Goal: Task Accomplishment & Management: Complete application form

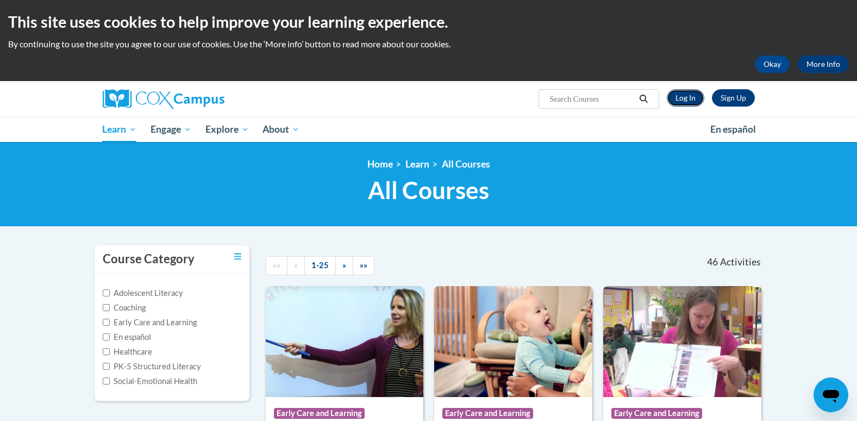
click at [682, 95] on link "Log In" at bounding box center [686, 97] width 38 height 17
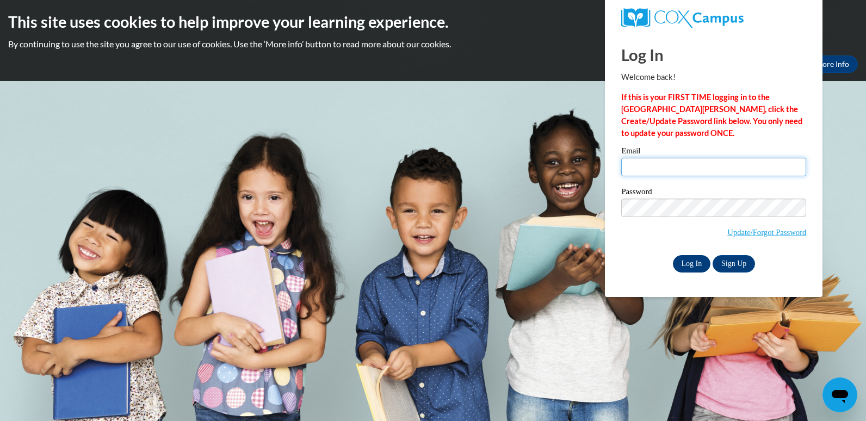
type input "amandarew@knohoco.org"
click at [691, 263] on input "Log In" at bounding box center [692, 263] width 38 height 17
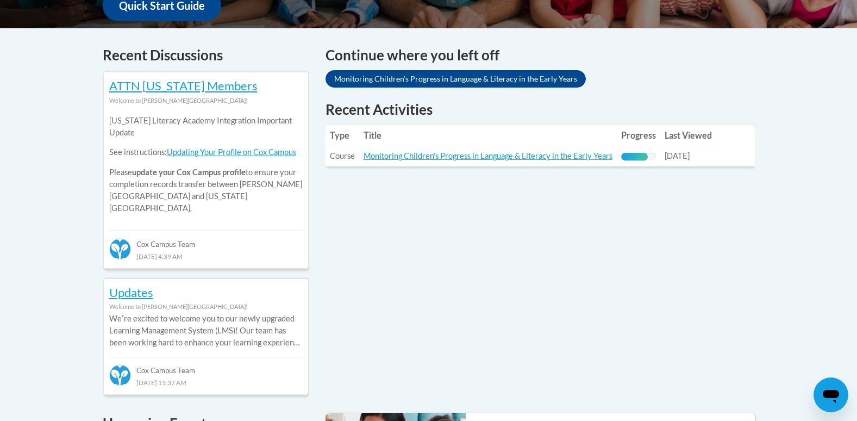
scroll to position [435, 0]
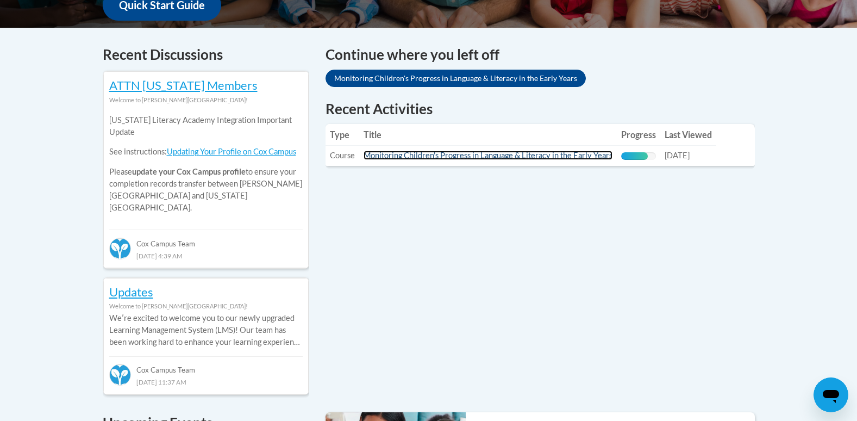
click at [573, 157] on link "Monitoring Children's Progress in Language & Literacy in the Early Years" at bounding box center [488, 155] width 249 height 9
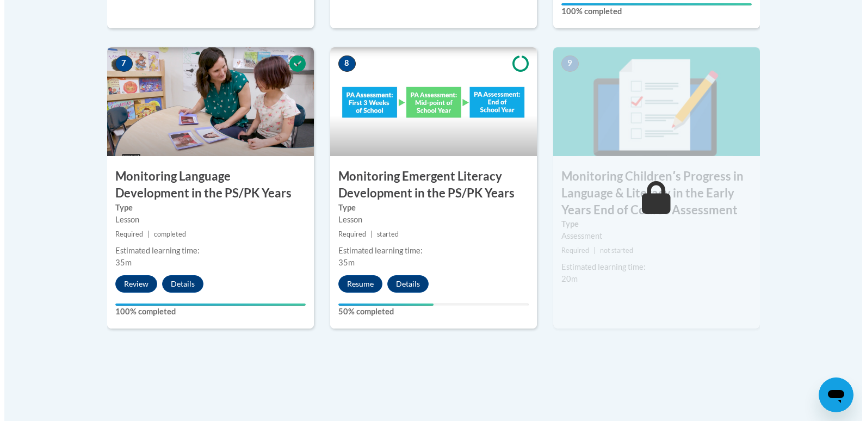
scroll to position [979, 0]
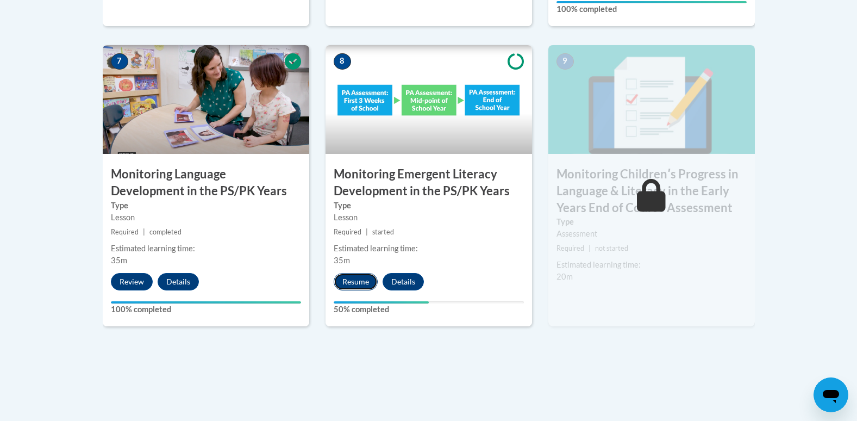
click at [351, 284] on button "Resume" at bounding box center [356, 281] width 44 height 17
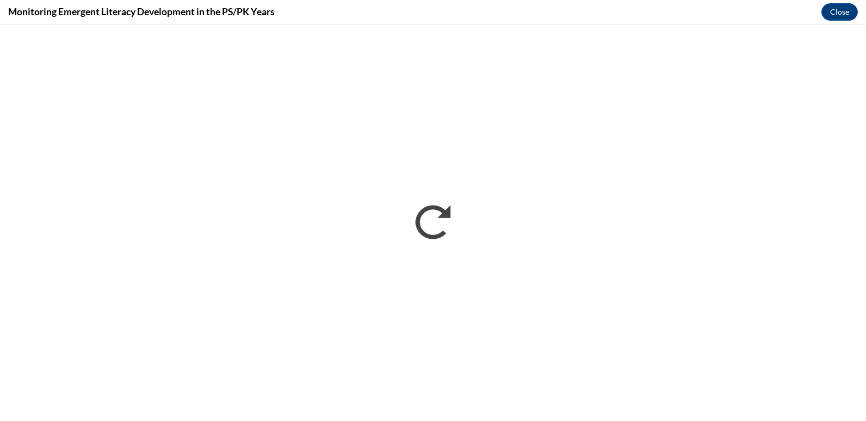
scroll to position [0, 0]
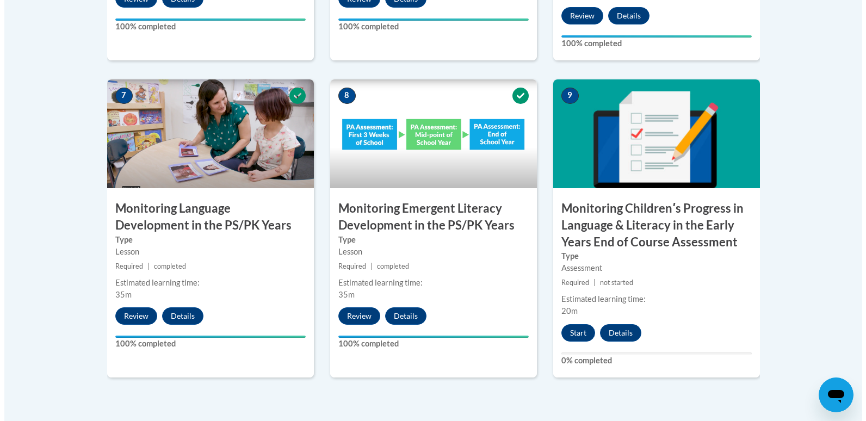
scroll to position [979, 0]
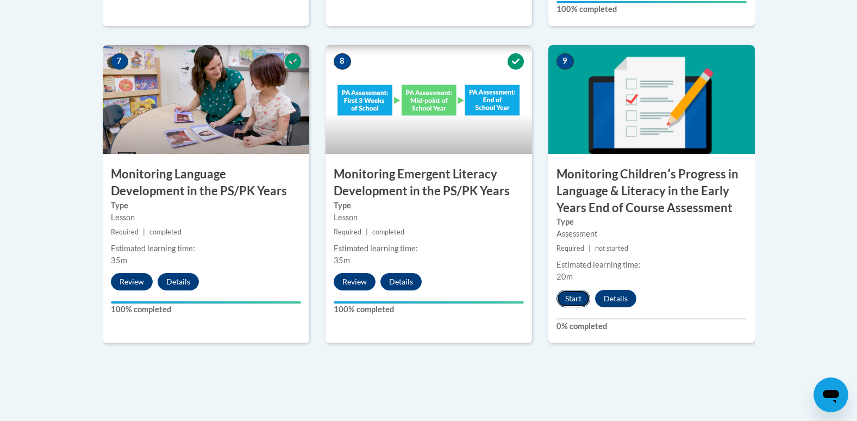
click at [576, 301] on button "Start" at bounding box center [574, 298] width 34 height 17
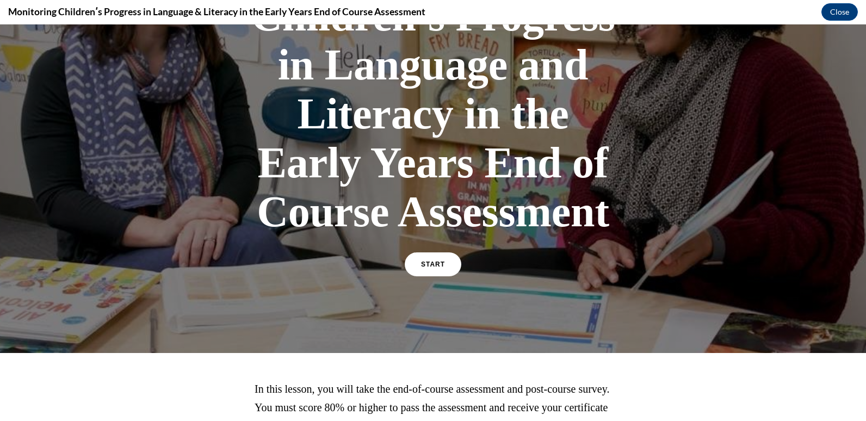
scroll to position [265, 0]
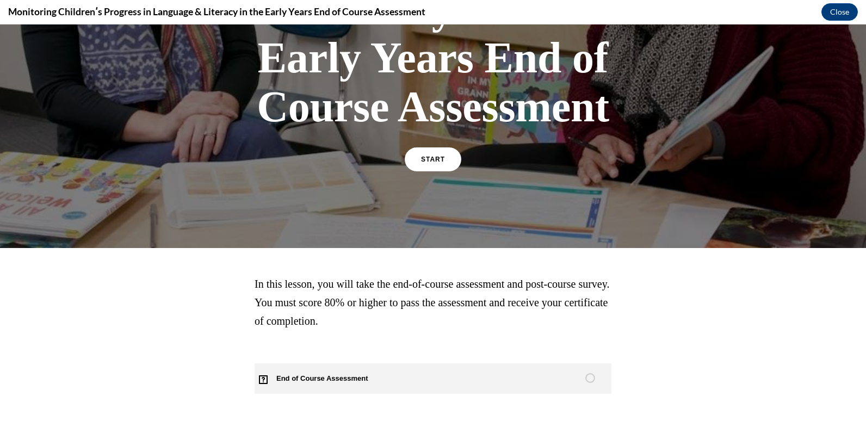
click at [312, 381] on span "End of Course Assessment" at bounding box center [328, 378] width 148 height 30
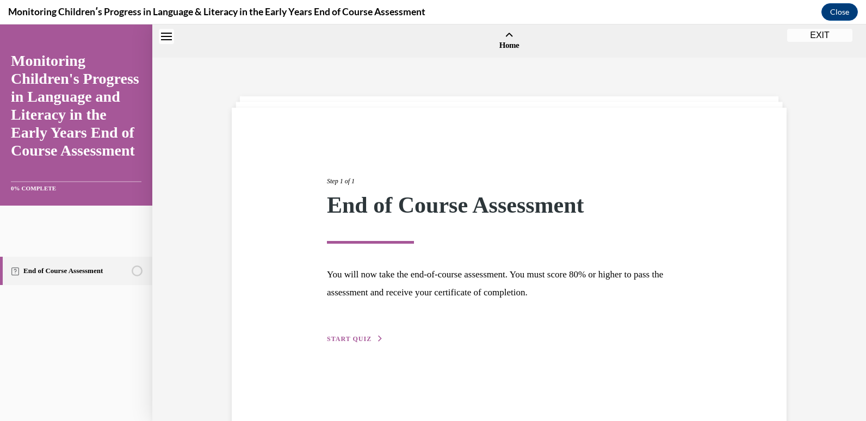
scroll to position [34, 0]
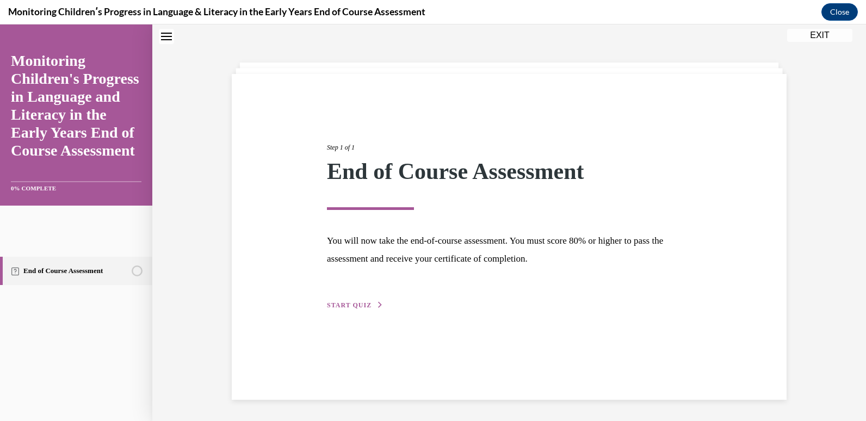
click at [354, 301] on button "START QUIZ" at bounding box center [355, 305] width 57 height 10
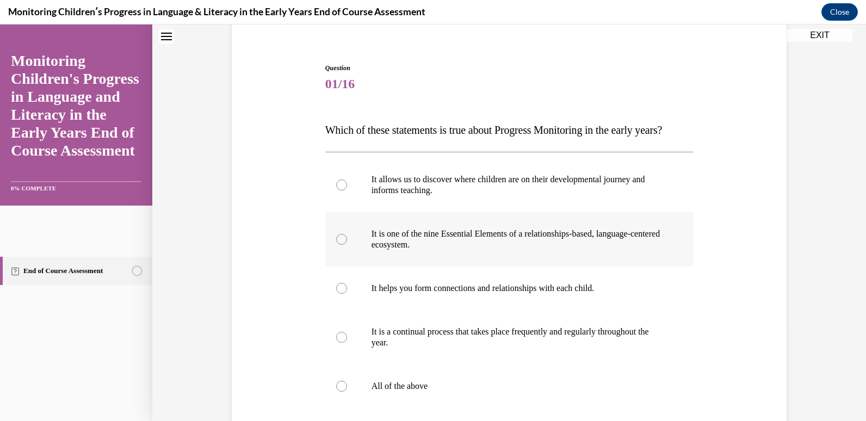
scroll to position [142, 0]
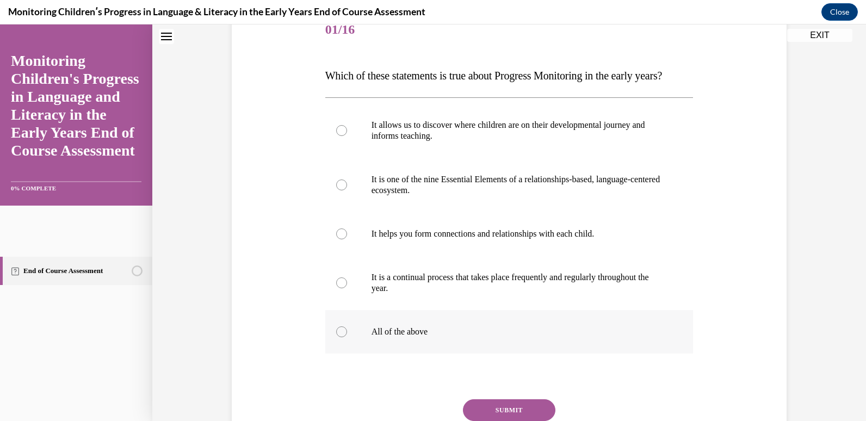
click at [338, 337] on div at bounding box center [341, 331] width 11 height 11
click at [338, 337] on input "All of the above" at bounding box center [341, 331] width 11 height 11
radio input "true"
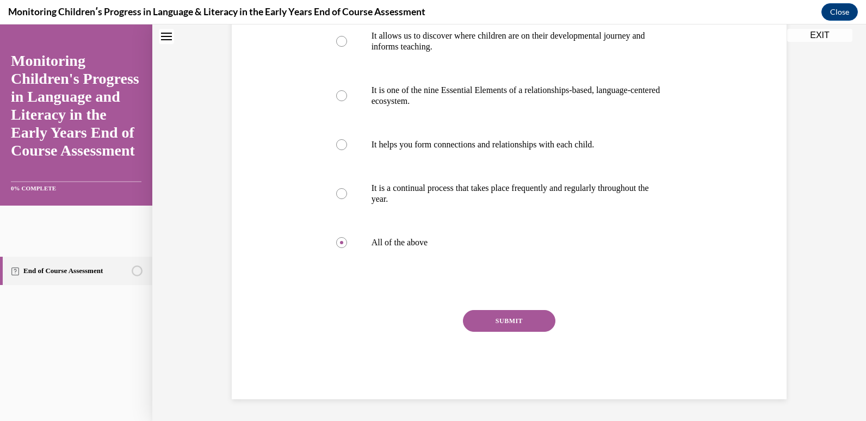
click at [538, 329] on button "SUBMIT" at bounding box center [509, 321] width 92 height 22
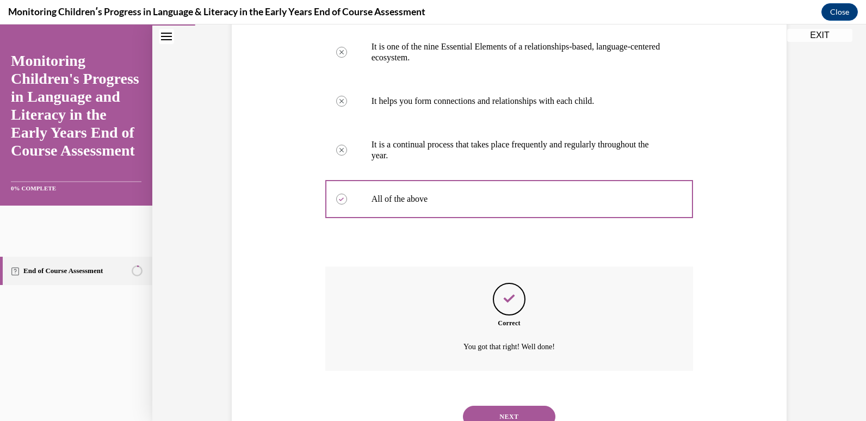
scroll to position [341, 0]
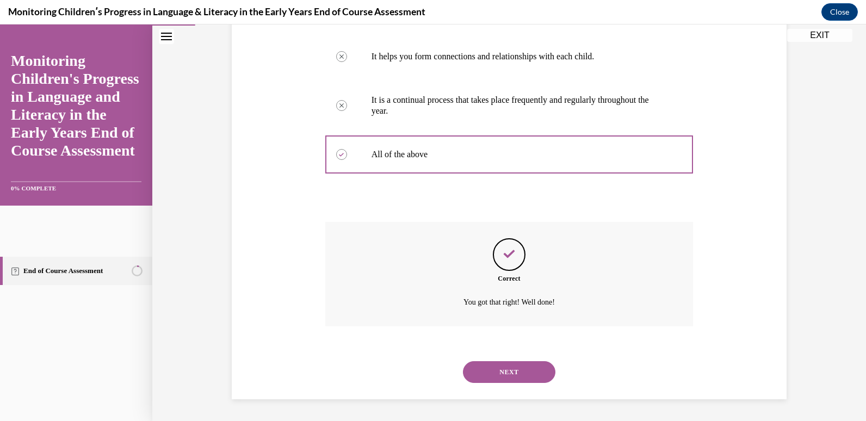
click at [500, 372] on button "NEXT" at bounding box center [509, 372] width 92 height 22
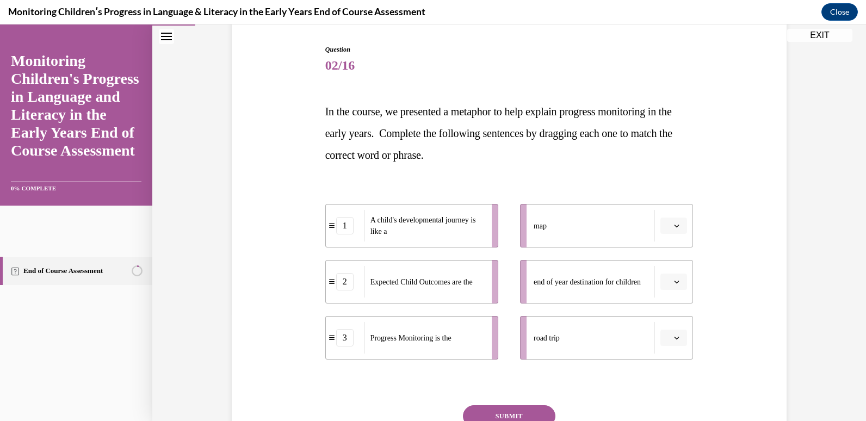
scroll to position [109, 0]
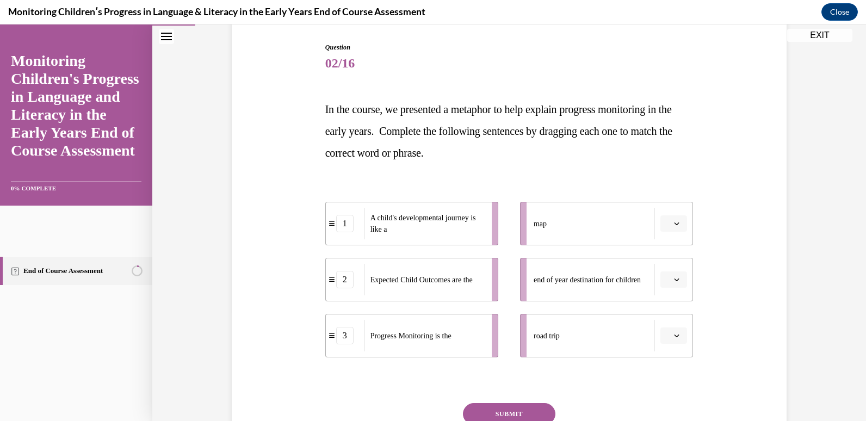
drag, startPoint x: 521, startPoint y: 231, endPoint x: 505, endPoint y: 231, distance: 16.3
click at [509, 231] on ul "map end of year destination for children road trip" at bounding box center [601, 280] width 184 height 156
click at [679, 223] on button "button" at bounding box center [673, 223] width 27 height 16
click at [669, 273] on div "1" at bounding box center [668, 270] width 27 height 22
click at [671, 219] on button "1" at bounding box center [673, 223] width 27 height 16
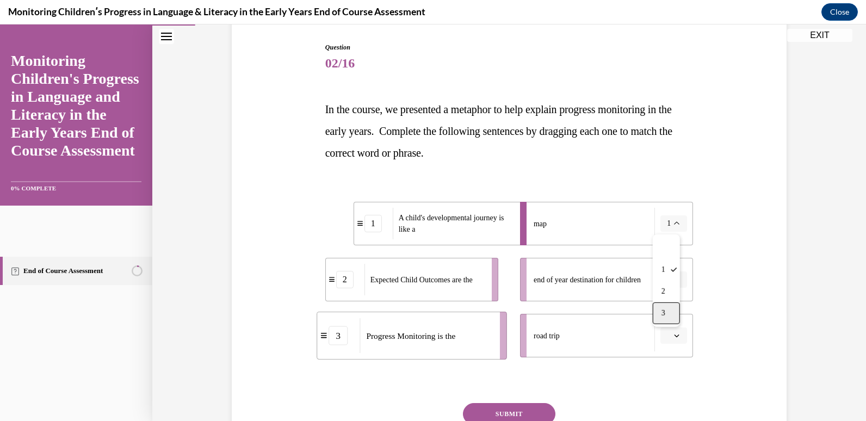
click at [667, 318] on div "3" at bounding box center [665, 313] width 27 height 22
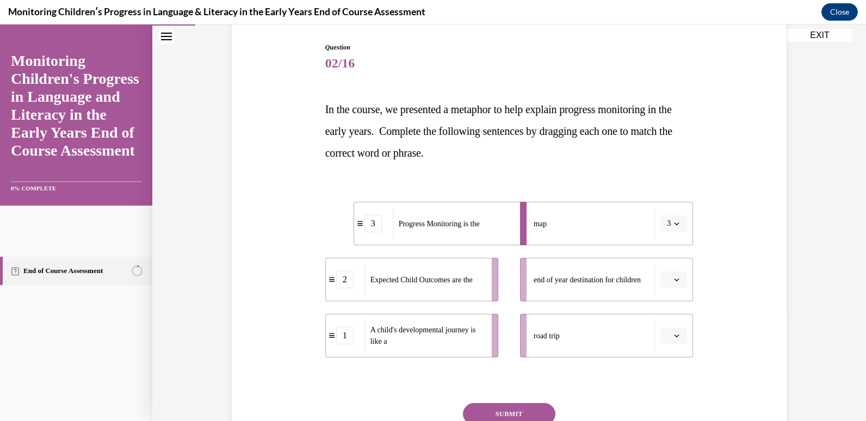
click at [679, 334] on button "button" at bounding box center [673, 335] width 27 height 16
click at [668, 264] on div "1" at bounding box center [668, 268] width 27 height 22
click at [674, 281] on icon "button" at bounding box center [676, 279] width 5 height 5
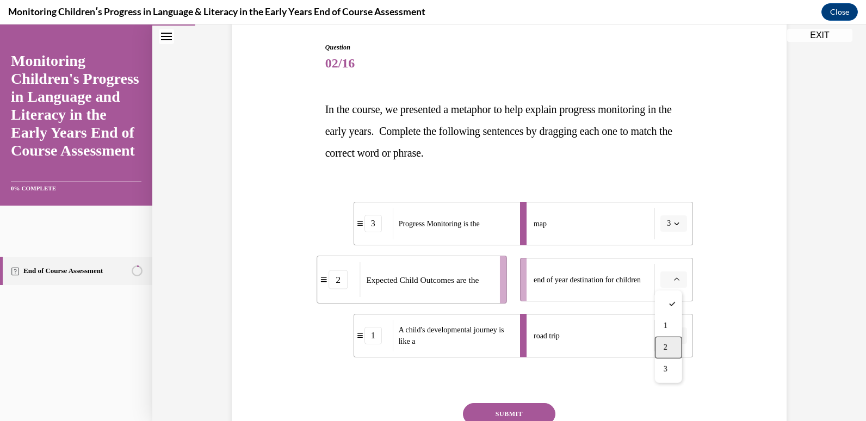
click at [664, 343] on span "2" at bounding box center [665, 347] width 4 height 9
click at [521, 412] on button "SUBMIT" at bounding box center [509, 414] width 92 height 22
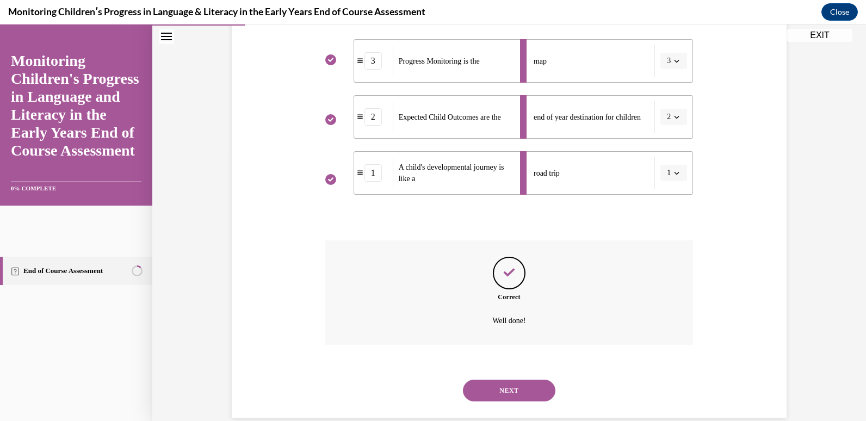
scroll to position [290, 0]
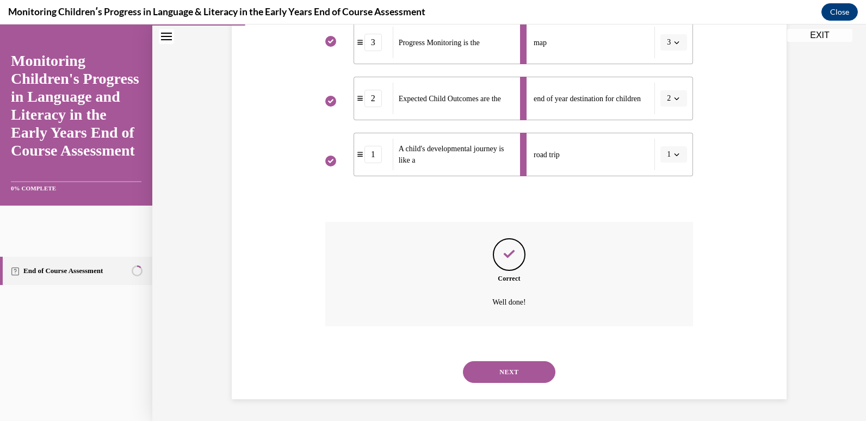
click at [507, 374] on button "NEXT" at bounding box center [509, 372] width 92 height 22
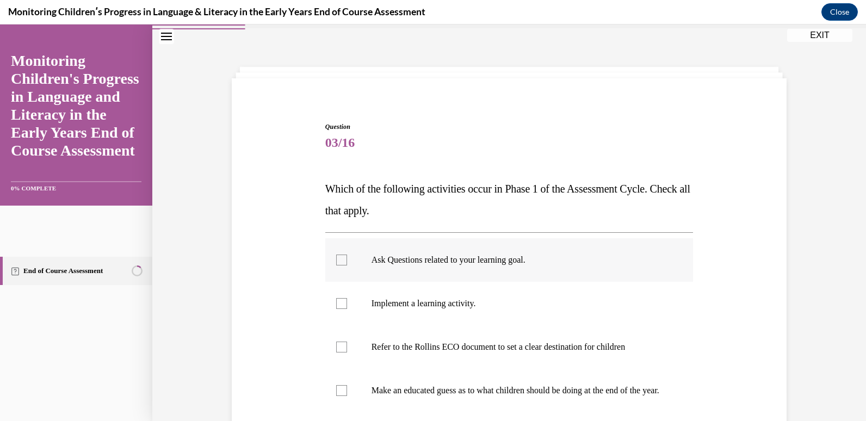
scroll to position [54, 0]
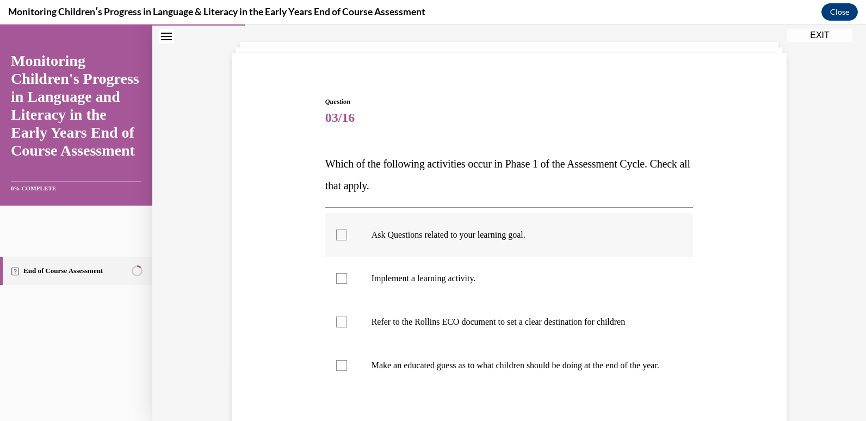
click at [337, 235] on div at bounding box center [341, 234] width 11 height 11
click at [337, 235] on input "Ask Questions related to your learning goal." at bounding box center [341, 234] width 11 height 11
checkbox input "true"
click at [336, 281] on div at bounding box center [341, 278] width 11 height 11
click at [336, 281] on input "Implement a learning activity." at bounding box center [341, 278] width 11 height 11
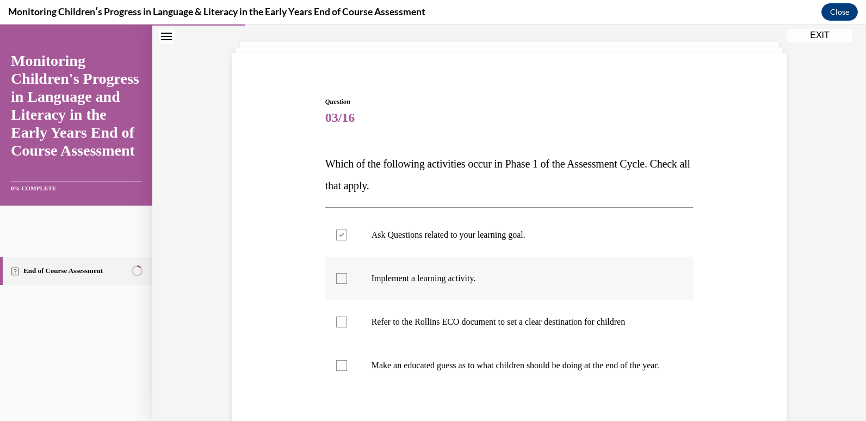
checkbox input "true"
click at [340, 369] on div at bounding box center [341, 365] width 11 height 11
click at [340, 369] on input "Make an educated guess as to what children should be doing at the end of the ye…" at bounding box center [341, 365] width 11 height 11
checkbox input "true"
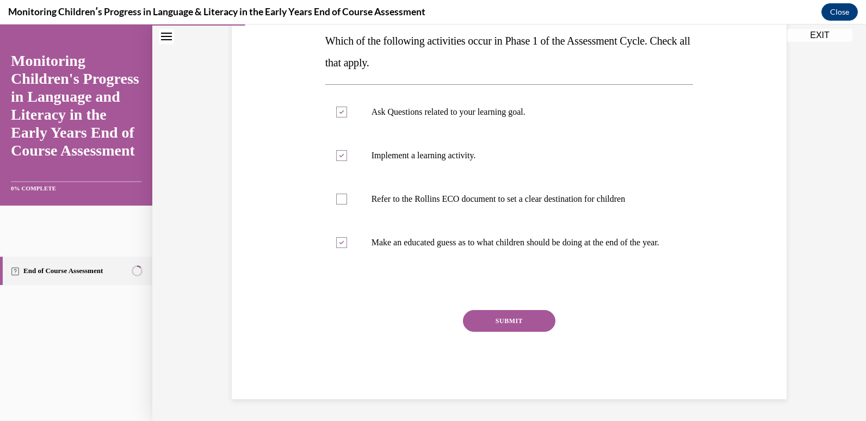
click at [504, 315] on button "SUBMIT" at bounding box center [509, 321] width 92 height 22
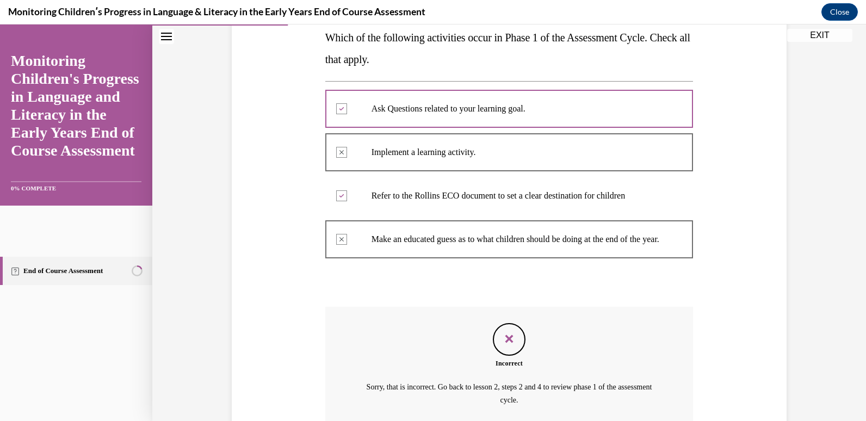
scroll to position [289, 0]
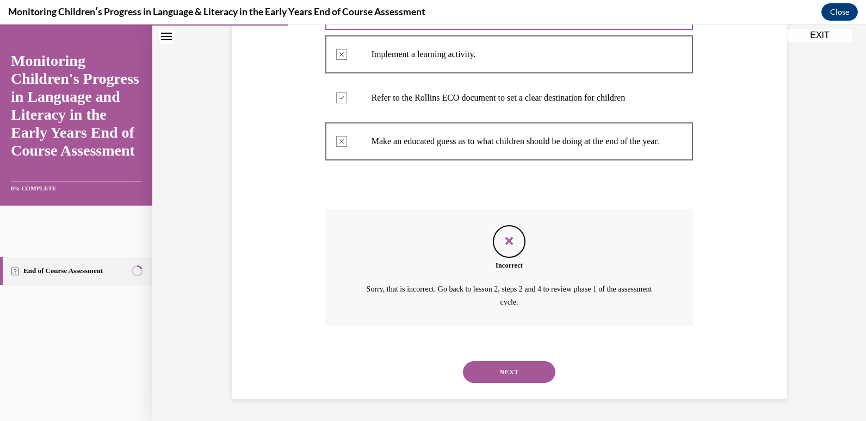
click at [491, 376] on button "NEXT" at bounding box center [509, 372] width 92 height 22
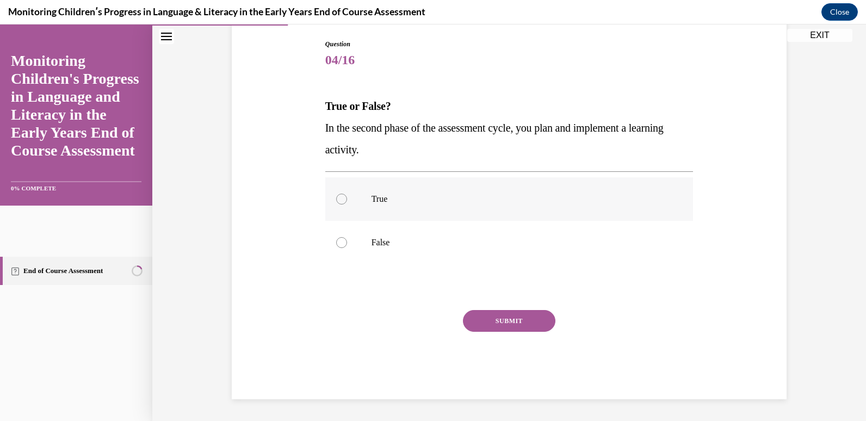
click at [338, 203] on div at bounding box center [341, 199] width 11 height 11
click at [338, 203] on input "True" at bounding box center [341, 199] width 11 height 11
radio input "true"
click at [525, 329] on button "SUBMIT" at bounding box center [509, 321] width 92 height 22
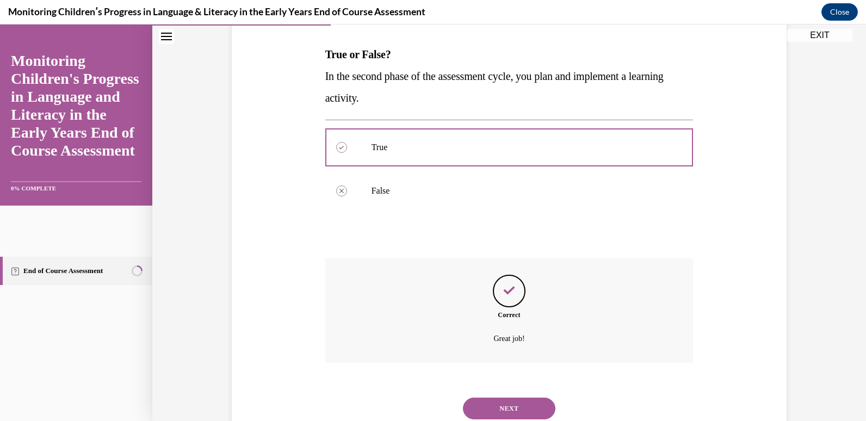
scroll to position [200, 0]
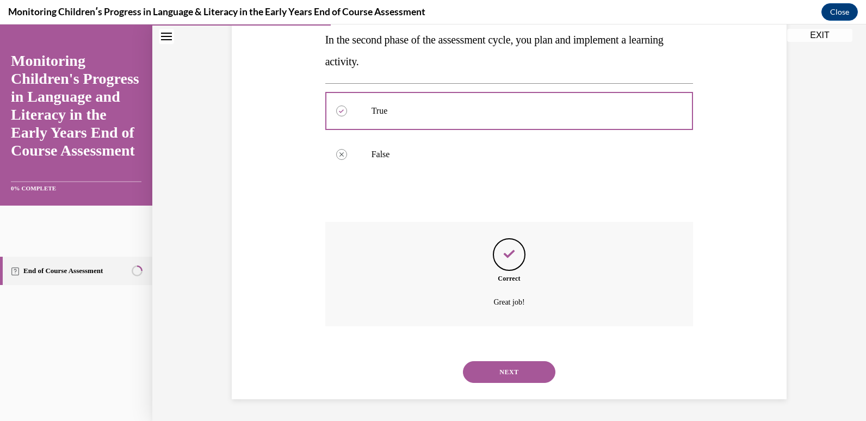
click at [500, 376] on button "NEXT" at bounding box center [509, 372] width 92 height 22
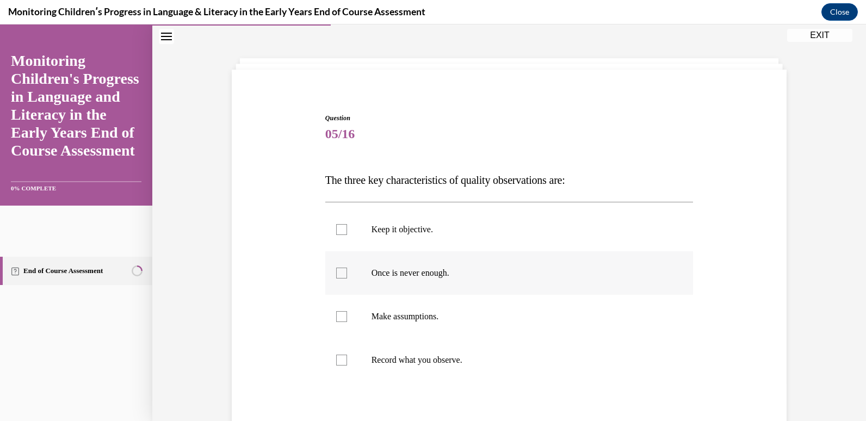
scroll to position [54, 0]
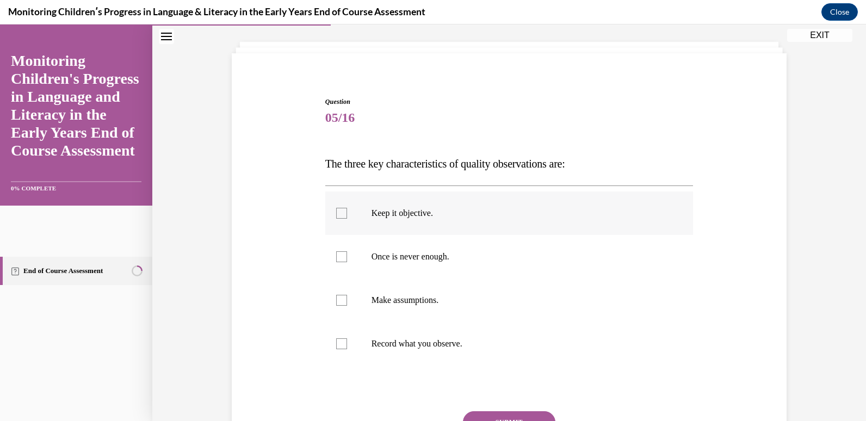
click at [340, 211] on div at bounding box center [341, 213] width 11 height 11
click at [340, 211] on input "Keep it objective." at bounding box center [341, 213] width 11 height 11
checkbox input "true"
click at [336, 256] on div at bounding box center [341, 256] width 11 height 11
click at [336, 256] on input "Once is never enough." at bounding box center [341, 256] width 11 height 11
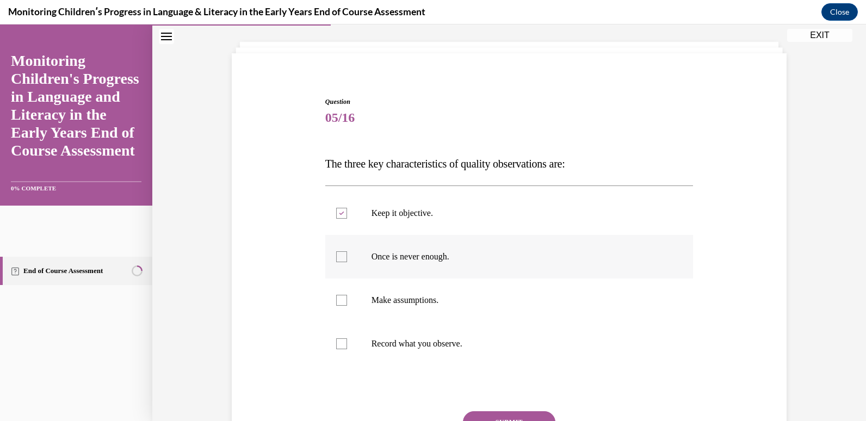
checkbox input "true"
click at [331, 345] on label "Record what you observe." at bounding box center [509, 343] width 368 height 43
click at [336, 345] on input "Record what you observe." at bounding box center [341, 343] width 11 height 11
checkbox input "true"
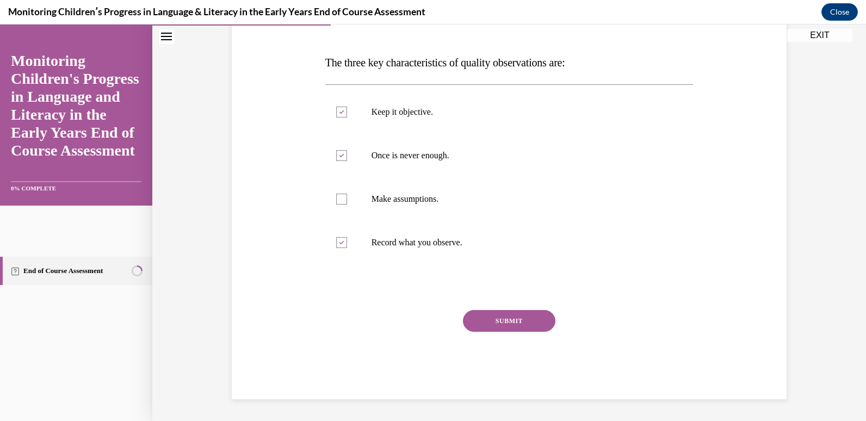
click at [480, 322] on button "SUBMIT" at bounding box center [509, 321] width 92 height 22
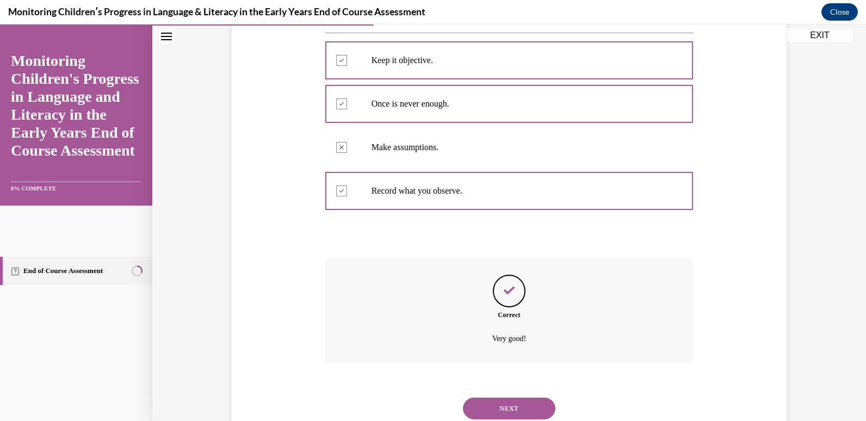
scroll to position [244, 0]
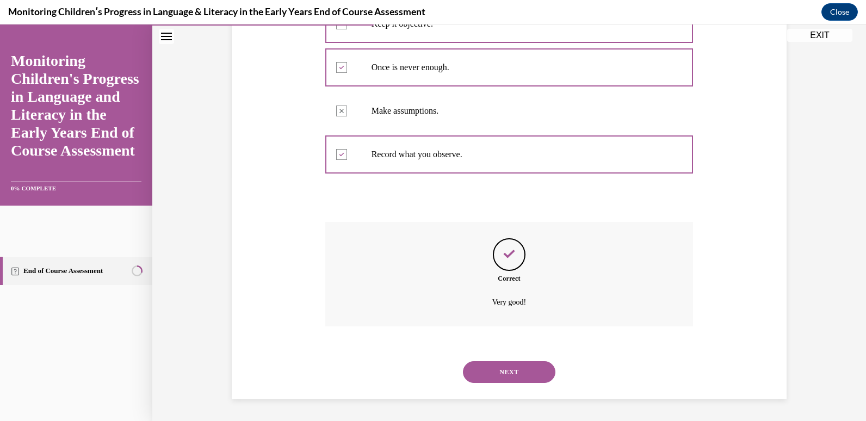
click at [493, 378] on button "NEXT" at bounding box center [509, 372] width 92 height 22
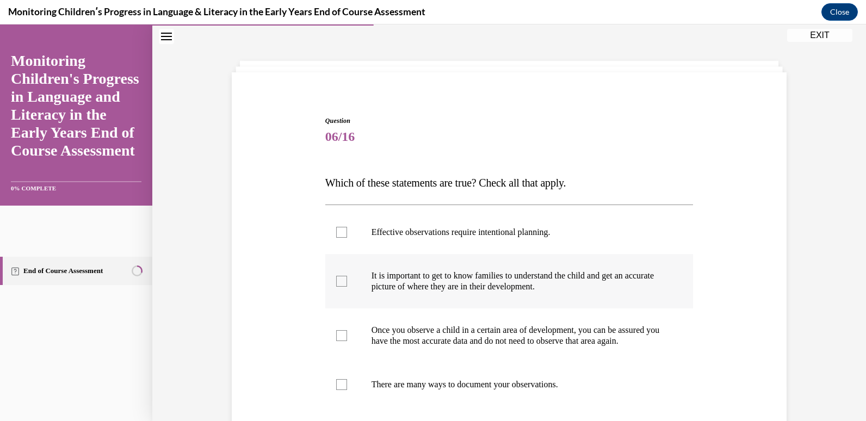
scroll to position [54, 0]
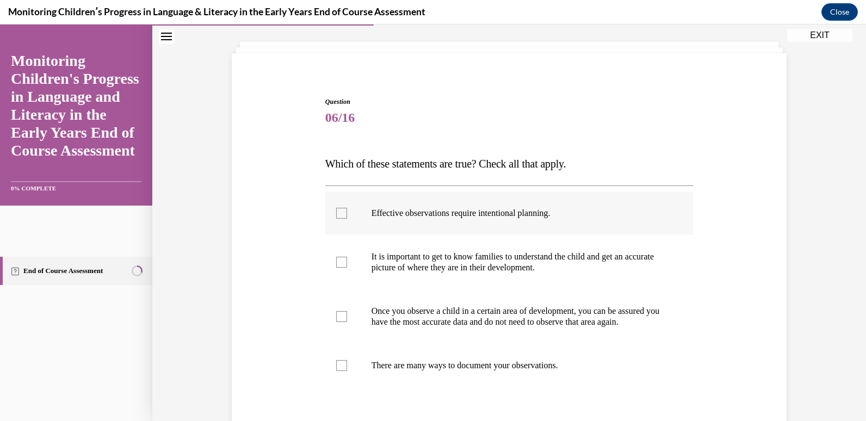
click at [336, 213] on div at bounding box center [341, 213] width 11 height 11
click at [336, 213] on input "Effective observations require intentional planning." at bounding box center [341, 213] width 11 height 11
checkbox input "true"
click at [336, 264] on div at bounding box center [341, 262] width 11 height 11
click at [336, 264] on input "It is important to get to know families to understand the child and get an accu…" at bounding box center [341, 262] width 11 height 11
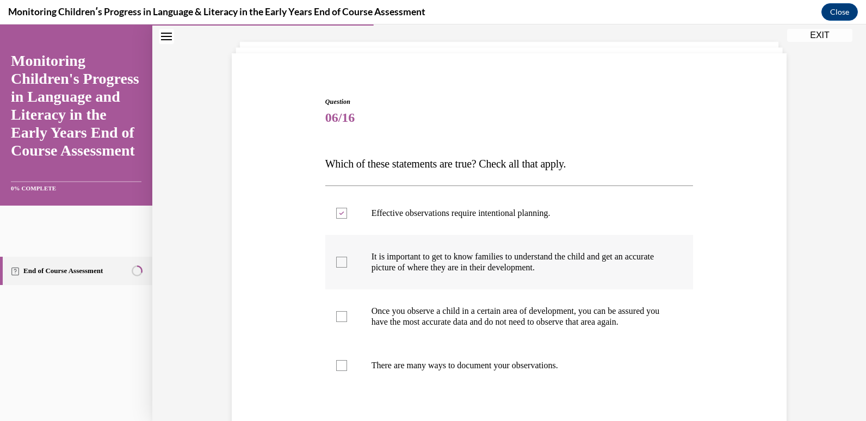
checkbox input "true"
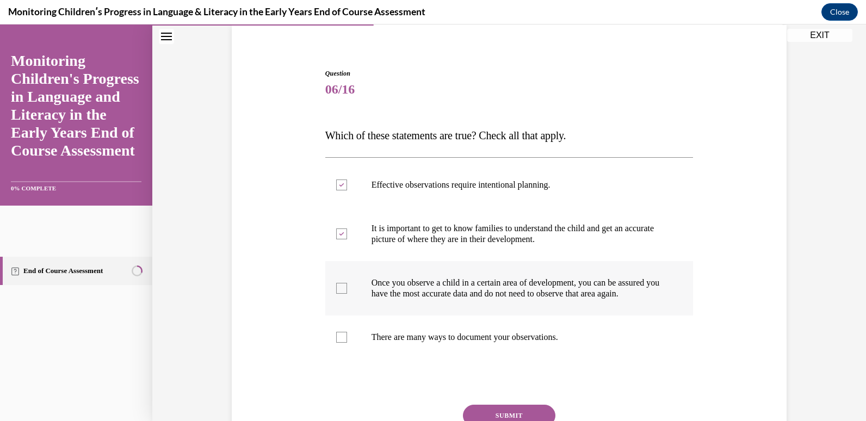
scroll to position [109, 0]
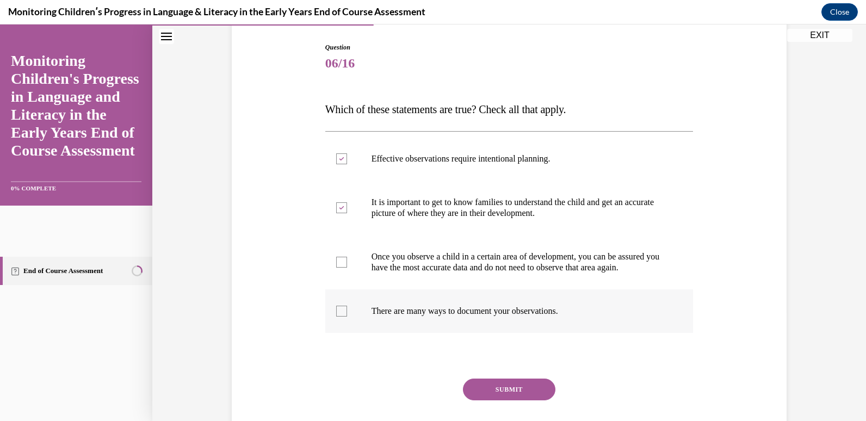
click at [338, 316] on div at bounding box center [341, 311] width 11 height 11
click at [338, 316] on input "There are many ways to document your observations." at bounding box center [341, 311] width 11 height 11
checkbox input "true"
click at [479, 400] on button "SUBMIT" at bounding box center [509, 389] width 92 height 22
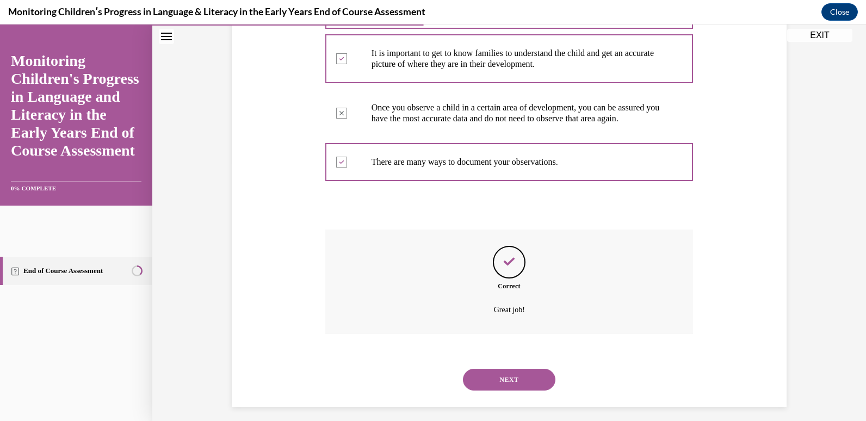
scroll to position [276, 0]
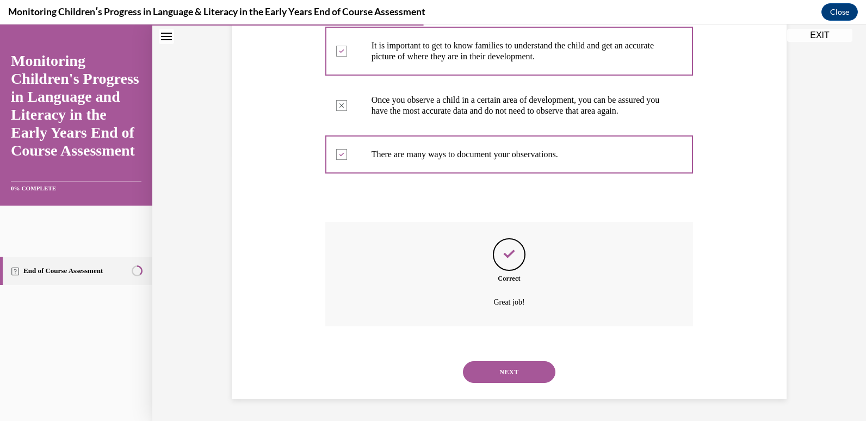
click at [519, 372] on button "NEXT" at bounding box center [509, 372] width 92 height 22
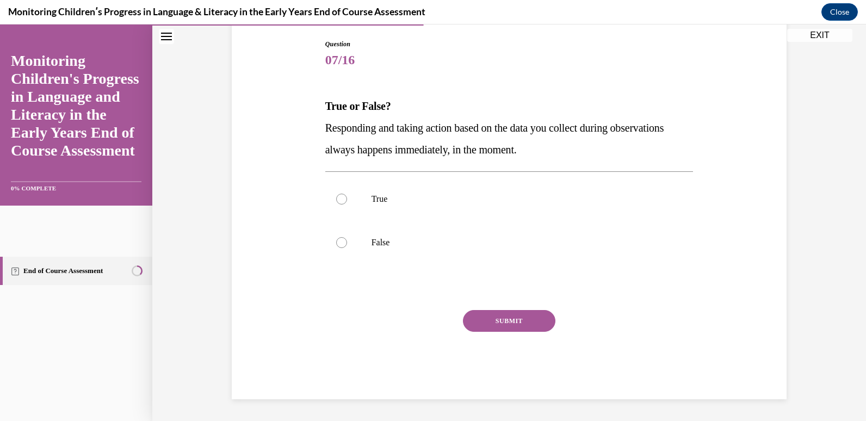
scroll to position [112, 0]
click at [336, 243] on div at bounding box center [341, 242] width 11 height 11
click at [336, 243] on input "False" at bounding box center [341, 242] width 11 height 11
radio input "true"
click at [480, 326] on button "SUBMIT" at bounding box center [509, 321] width 92 height 22
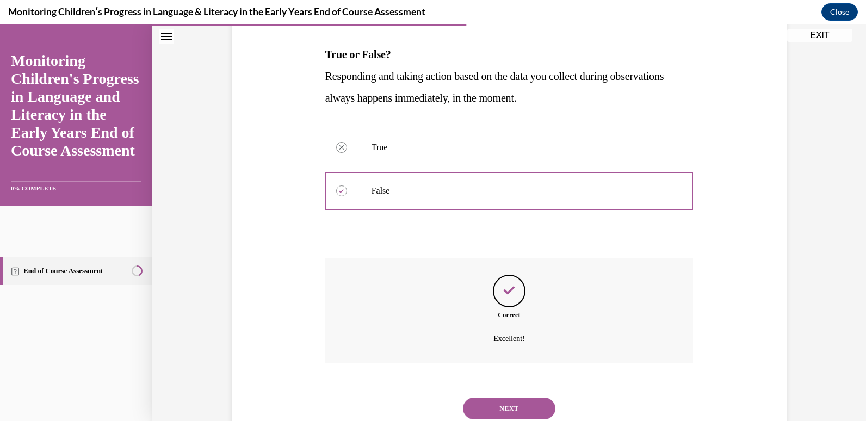
scroll to position [200, 0]
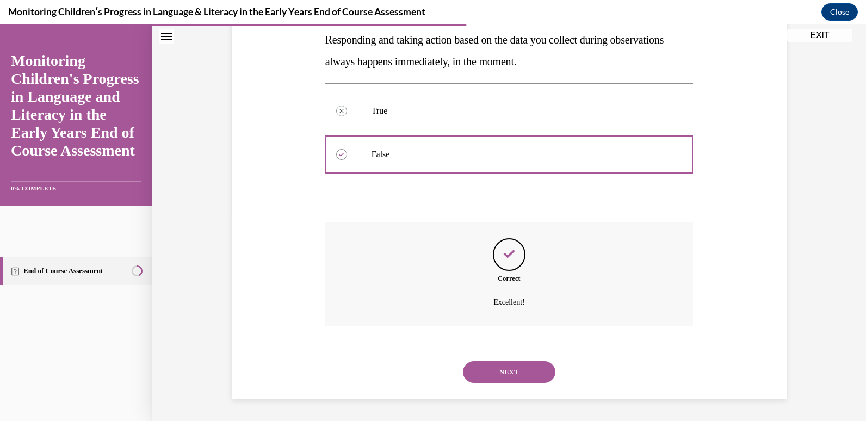
click at [493, 373] on button "NEXT" at bounding box center [509, 372] width 92 height 22
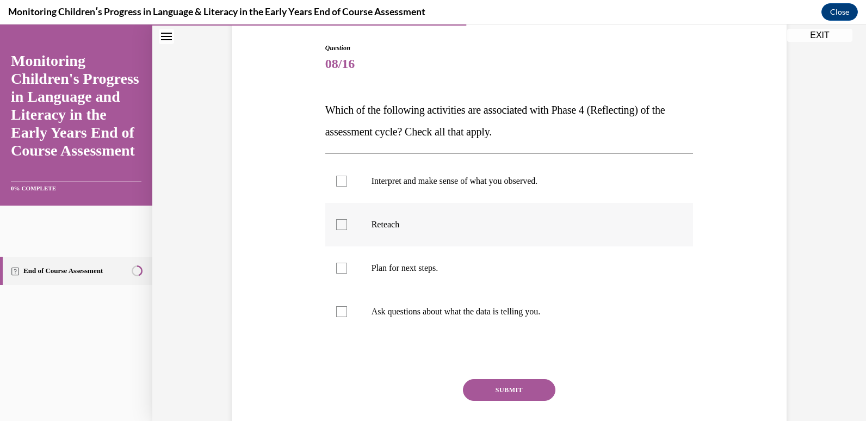
scroll to position [109, 0]
click at [338, 181] on div at bounding box center [341, 180] width 11 height 11
click at [338, 181] on input "Interpret and make sense of what you observed." at bounding box center [341, 180] width 11 height 11
checkbox input "true"
click at [336, 228] on div at bounding box center [341, 224] width 11 height 11
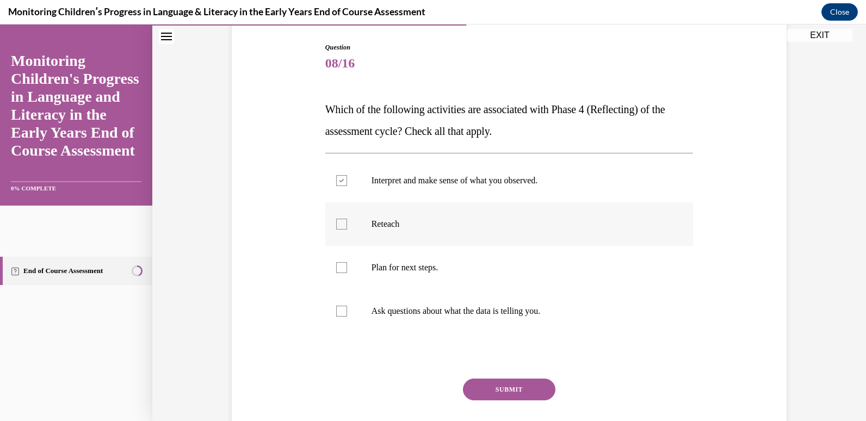
click at [336, 228] on input "Reteach" at bounding box center [341, 224] width 11 height 11
checkbox input "true"
drag, startPoint x: 340, startPoint y: 263, endPoint x: 338, endPoint y: 286, distance: 22.9
click at [340, 267] on div at bounding box center [341, 267] width 11 height 11
click at [340, 267] on input "Plan for next steps." at bounding box center [341, 267] width 11 height 11
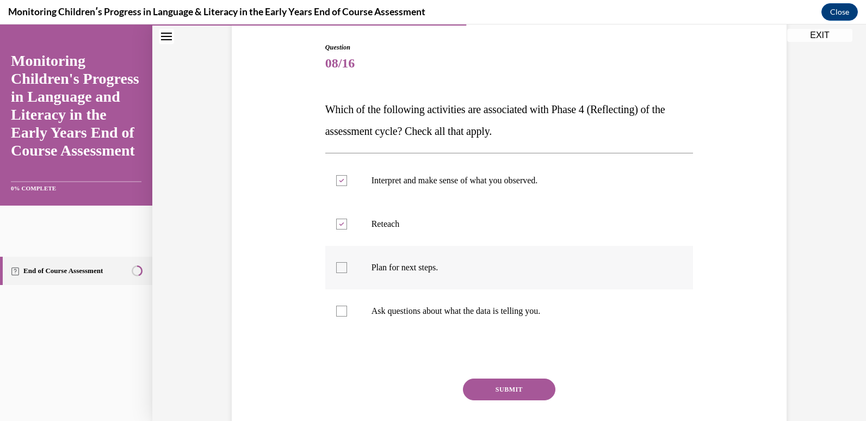
checkbox input "true"
click at [336, 315] on div at bounding box center [341, 311] width 11 height 11
click at [336, 315] on input "Ask questions about what the data is telling you." at bounding box center [341, 311] width 11 height 11
checkbox input "true"
click at [539, 393] on button "SUBMIT" at bounding box center [509, 389] width 92 height 22
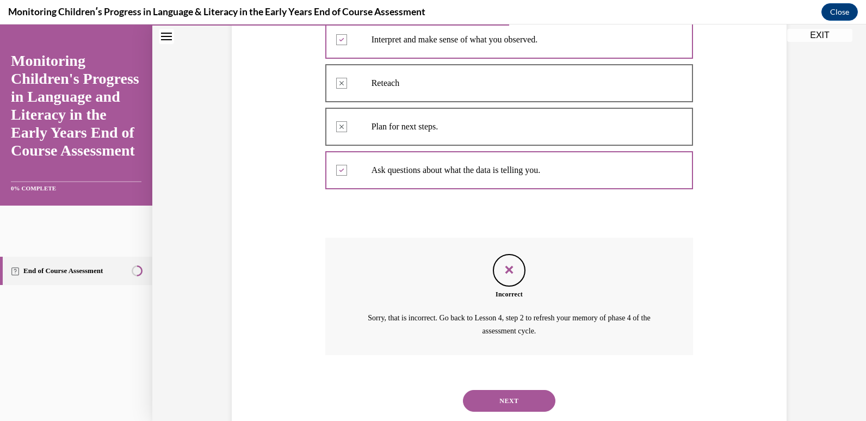
scroll to position [278, 0]
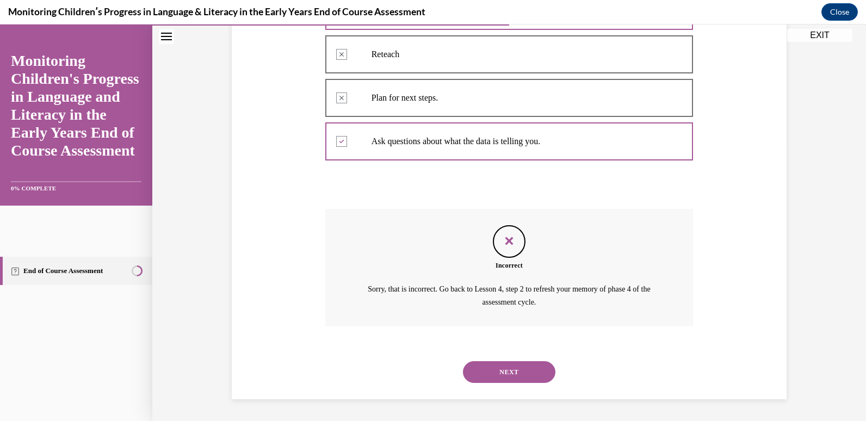
click at [507, 378] on button "NEXT" at bounding box center [509, 372] width 92 height 22
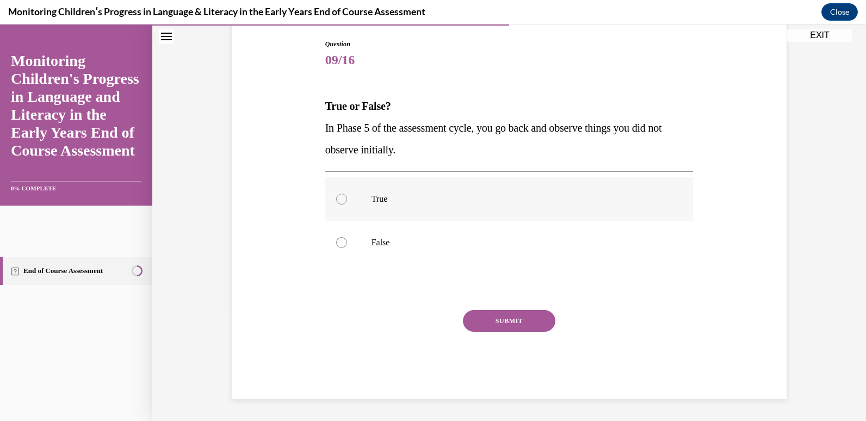
click at [336, 198] on div at bounding box center [341, 199] width 11 height 11
click at [336, 198] on input "True" at bounding box center [341, 199] width 11 height 11
radio input "true"
click at [487, 327] on button "SUBMIT" at bounding box center [509, 321] width 92 height 22
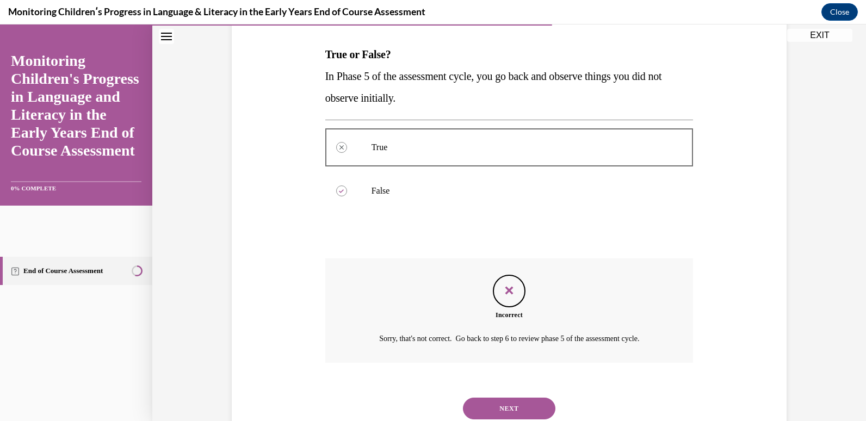
scroll to position [200, 0]
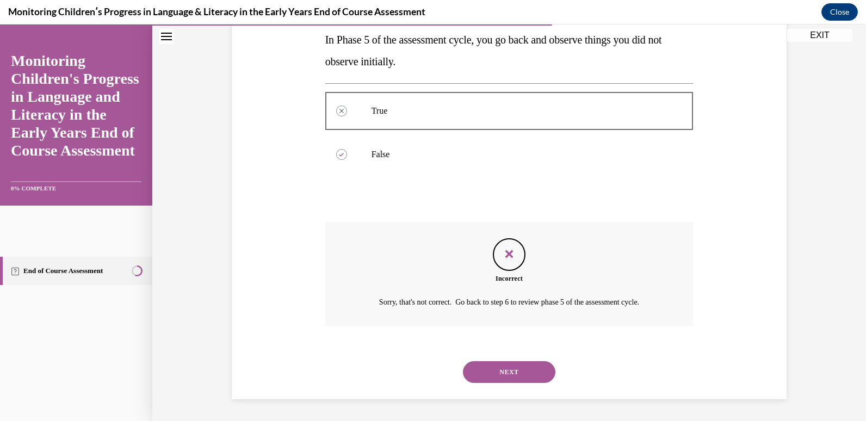
click at [493, 377] on button "NEXT" at bounding box center [509, 372] width 92 height 22
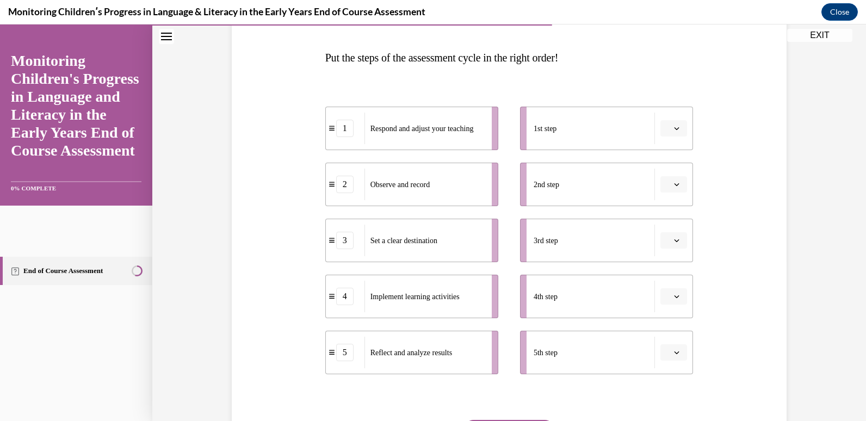
scroll to position [163, 0]
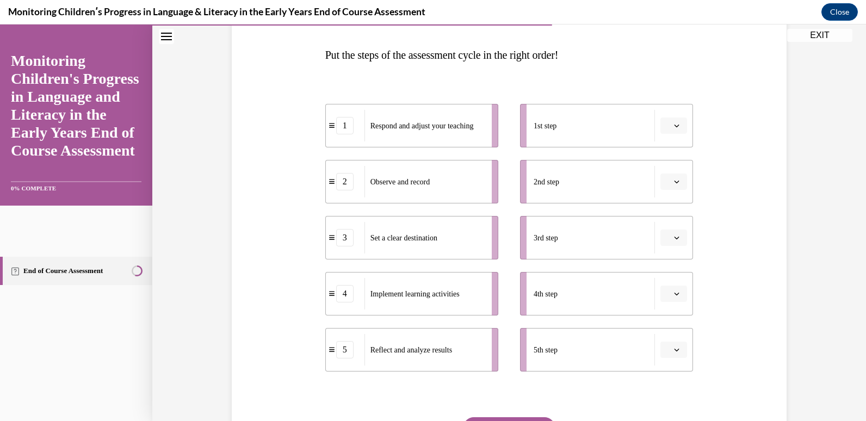
click at [677, 126] on button "button" at bounding box center [673, 125] width 27 height 16
click at [662, 191] on div "2" at bounding box center [668, 194] width 27 height 22
click at [674, 179] on icon "button" at bounding box center [676, 181] width 5 height 5
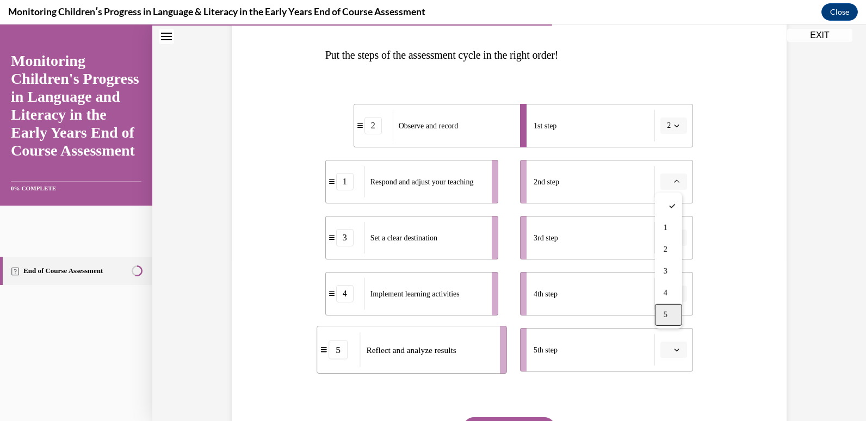
click at [674, 315] on div "5" at bounding box center [668, 315] width 27 height 22
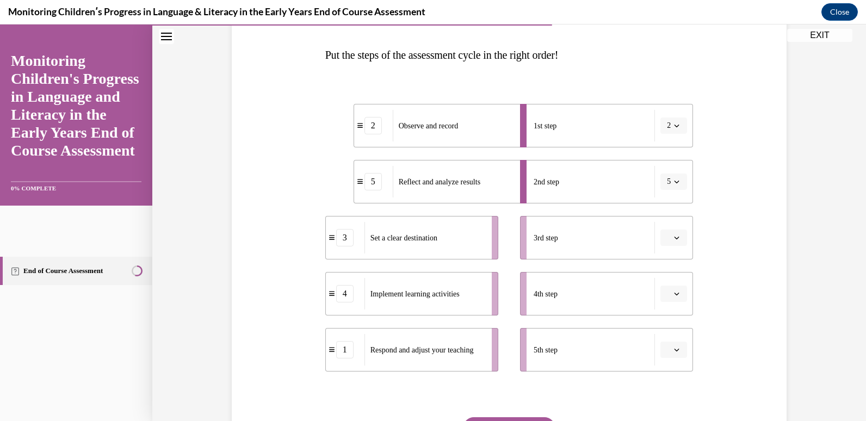
click at [674, 238] on icon "button" at bounding box center [676, 237] width 5 height 5
click at [662, 325] on div "3" at bounding box center [668, 327] width 27 height 22
click at [675, 181] on span "button" at bounding box center [677, 182] width 8 height 8
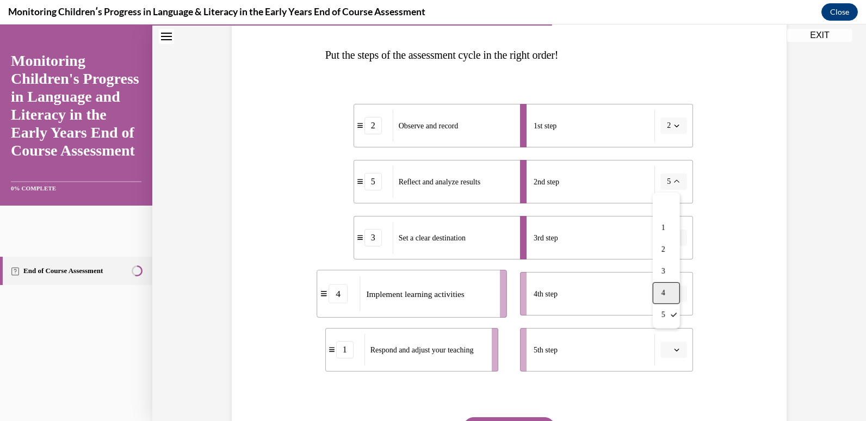
click at [666, 289] on div "4" at bounding box center [665, 293] width 27 height 22
click at [677, 294] on button "button" at bounding box center [673, 293] width 27 height 16
click at [675, 291] on icon "button" at bounding box center [676, 293] width 5 height 6
click at [676, 298] on button "button" at bounding box center [673, 293] width 27 height 16
click at [670, 267] on div "5" at bounding box center [668, 269] width 27 height 22
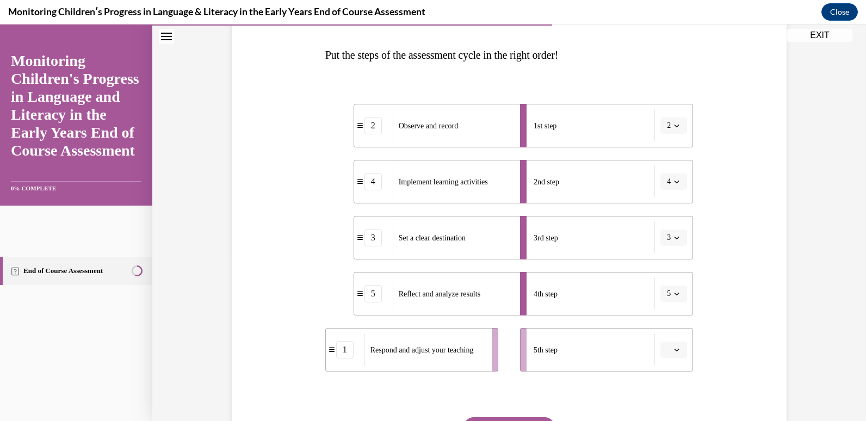
click at [674, 348] on icon "button" at bounding box center [676, 349] width 5 height 5
click at [670, 307] on div "4" at bounding box center [668, 304] width 27 height 22
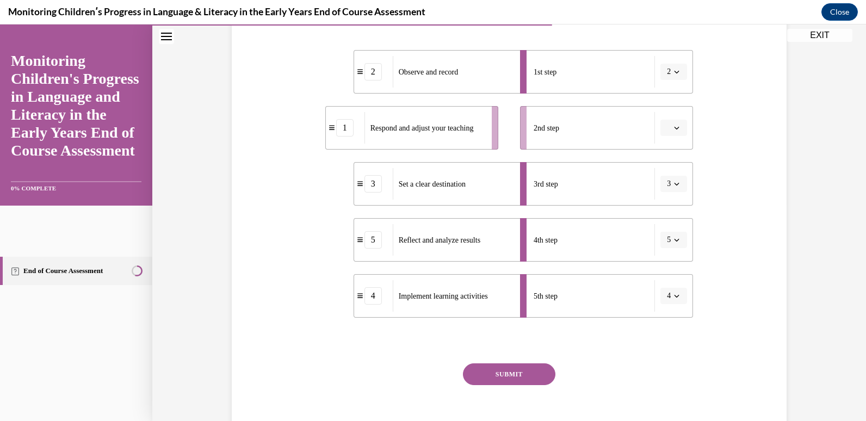
scroll to position [217, 0]
click at [674, 129] on icon "button" at bounding box center [676, 127] width 5 height 5
click at [663, 219] on span "3" at bounding box center [665, 217] width 4 height 9
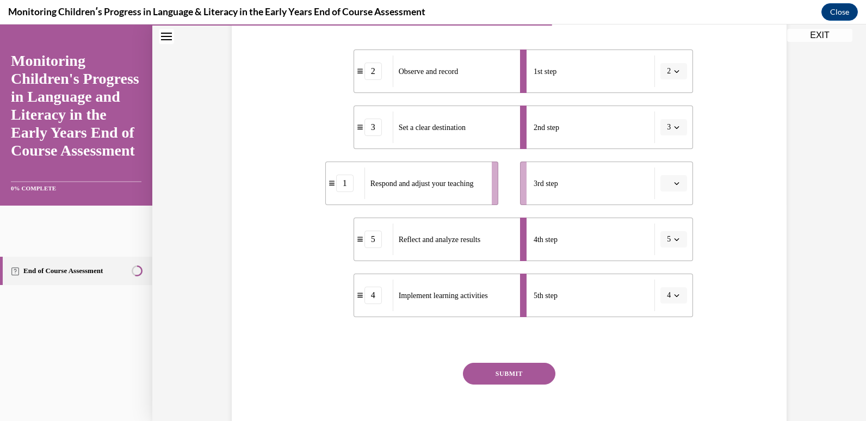
click at [674, 179] on span "button" at bounding box center [677, 183] width 8 height 8
click at [660, 226] on div "1" at bounding box center [668, 230] width 27 height 22
click at [486, 371] on button "SUBMIT" at bounding box center [509, 374] width 92 height 22
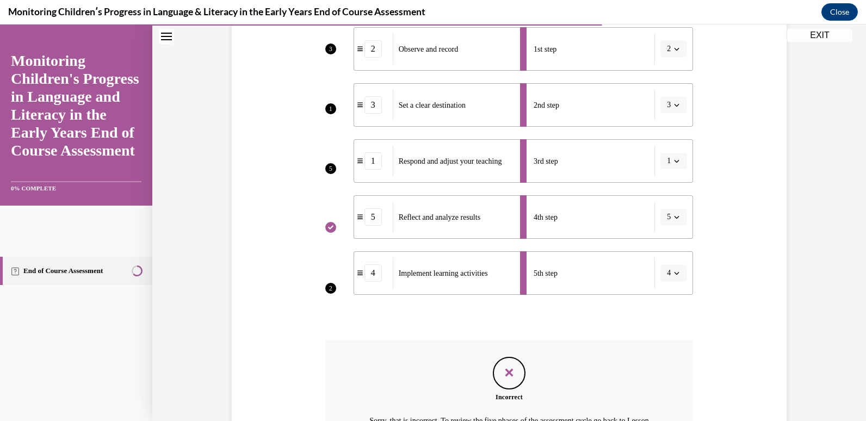
scroll to position [371, 0]
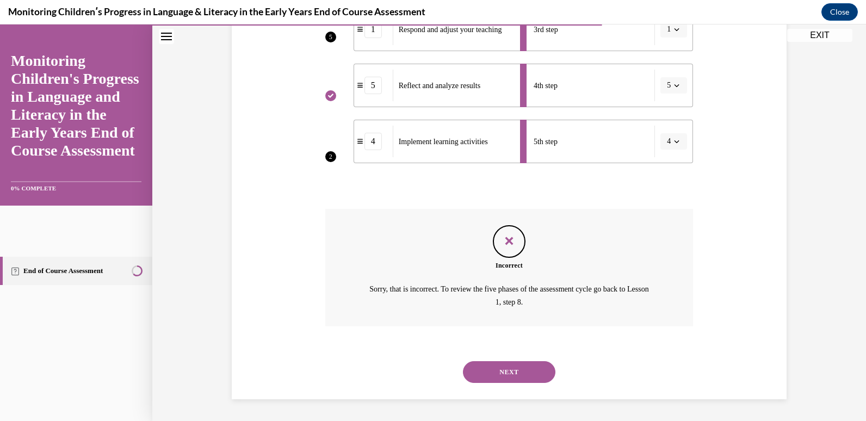
click at [509, 371] on button "NEXT" at bounding box center [509, 372] width 92 height 22
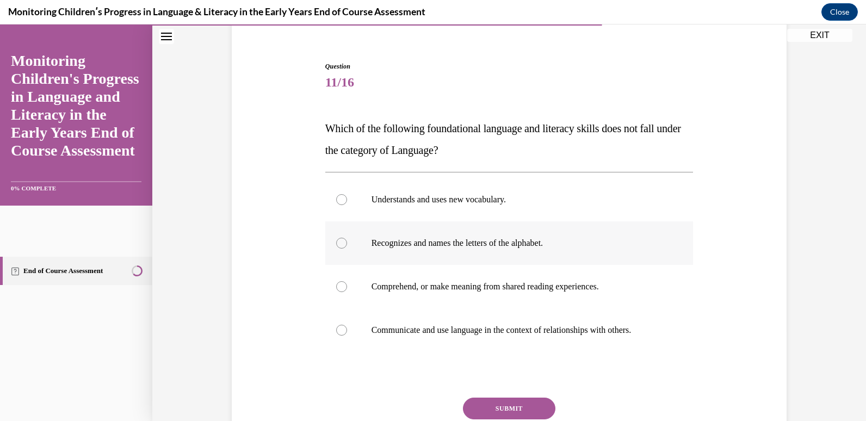
scroll to position [109, 0]
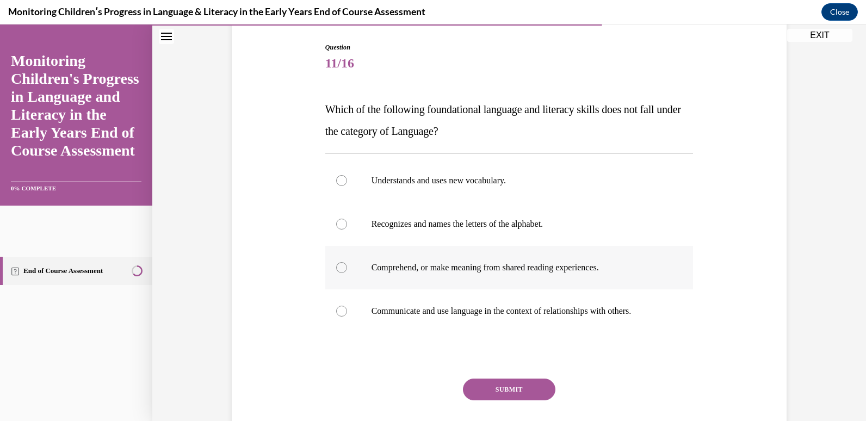
click at [336, 264] on div at bounding box center [341, 267] width 11 height 11
click at [336, 264] on input "Comprehend, or make meaning from shared reading experiences." at bounding box center [341, 267] width 11 height 11
radio input "true"
click at [521, 392] on button "SUBMIT" at bounding box center [509, 389] width 92 height 22
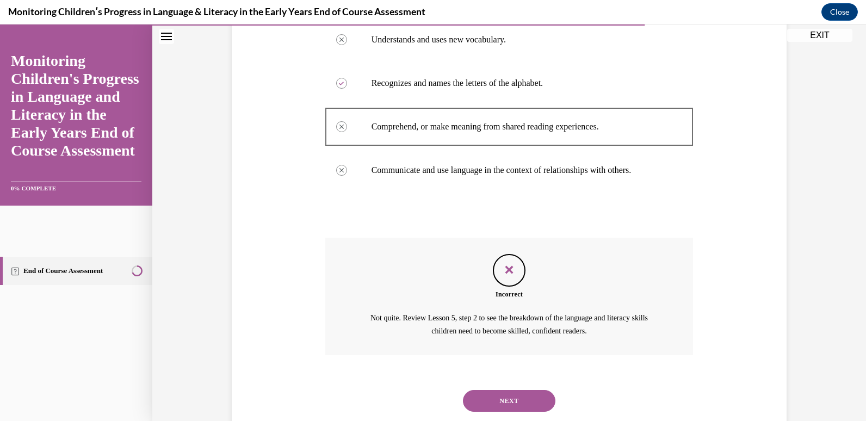
scroll to position [278, 0]
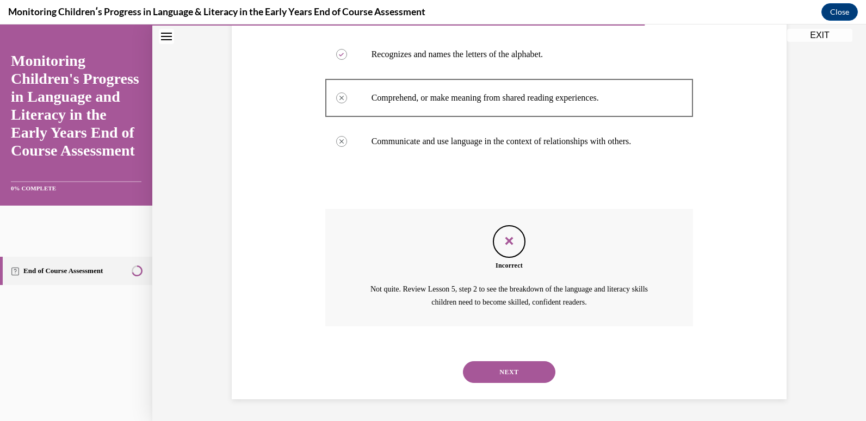
click at [503, 371] on button "NEXT" at bounding box center [509, 372] width 92 height 22
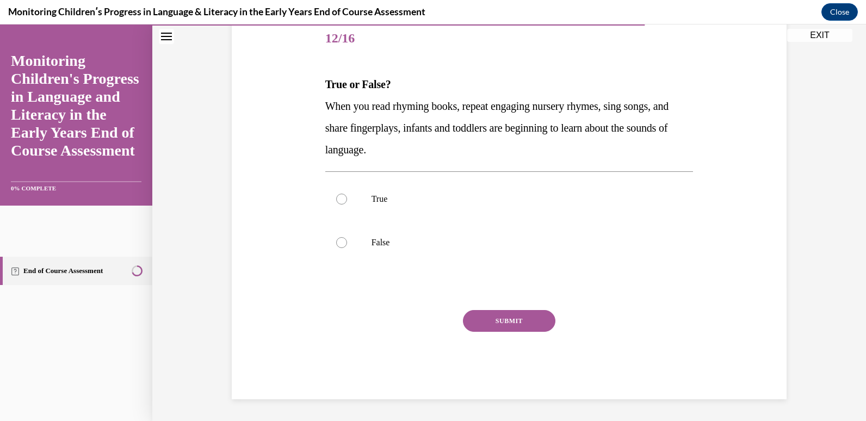
scroll to position [121, 0]
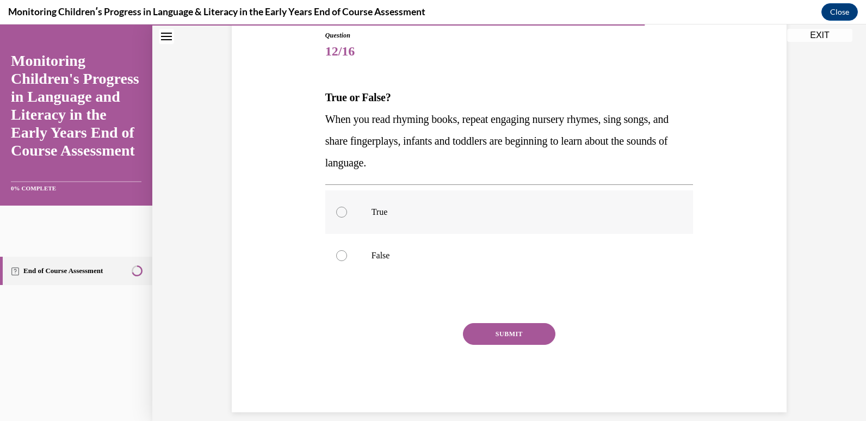
click at [341, 217] on label "True" at bounding box center [509, 211] width 368 height 43
click at [341, 217] on input "True" at bounding box center [341, 212] width 11 height 11
radio input "true"
click at [509, 335] on button "SUBMIT" at bounding box center [509, 334] width 92 height 22
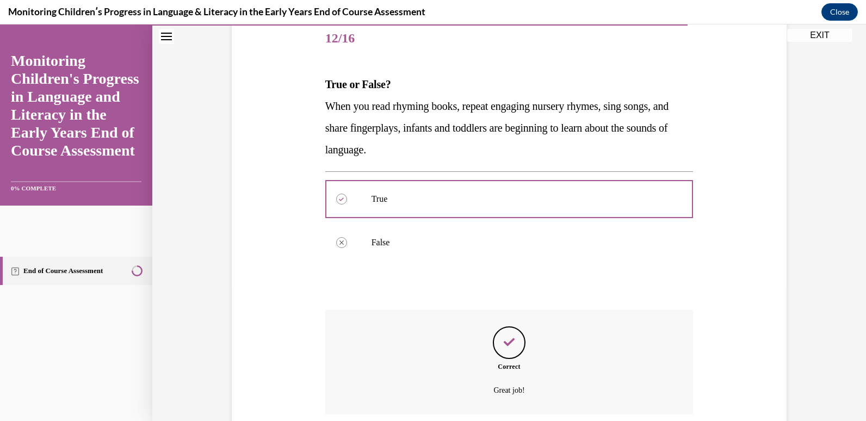
scroll to position [222, 0]
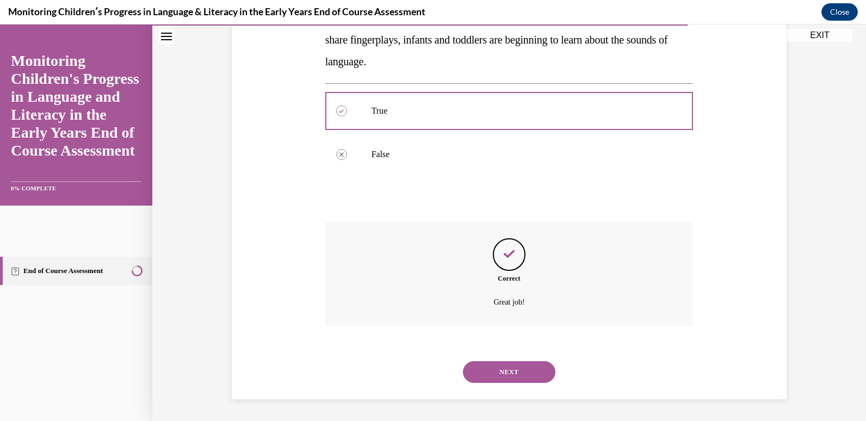
click at [513, 374] on button "NEXT" at bounding box center [509, 372] width 92 height 22
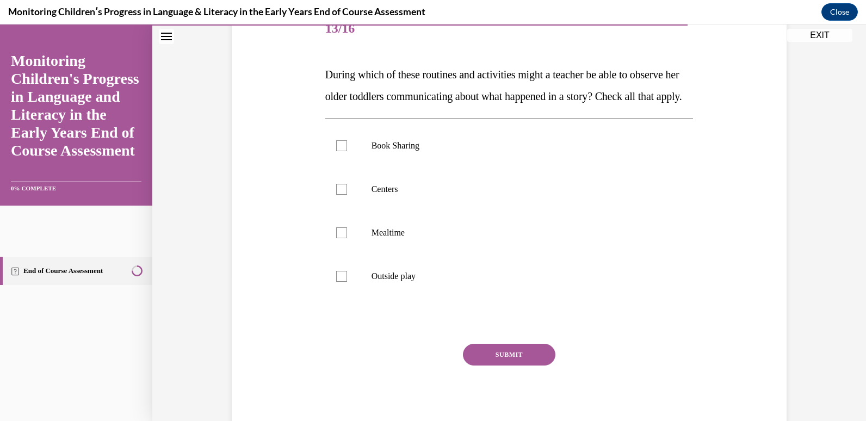
scroll to position [146, 0]
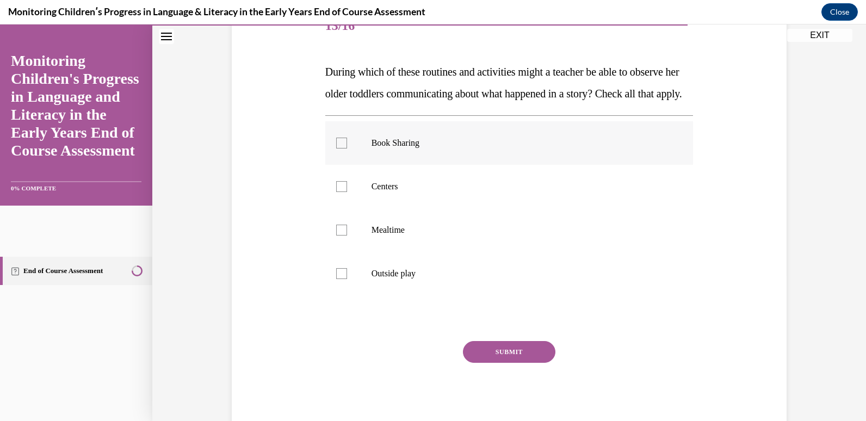
click at [337, 148] on div at bounding box center [341, 143] width 11 height 11
click at [337, 148] on input "Book Sharing" at bounding box center [341, 143] width 11 height 11
checkbox input "true"
click at [340, 192] on div at bounding box center [341, 186] width 11 height 11
click at [340, 192] on input "Centers" at bounding box center [341, 186] width 11 height 11
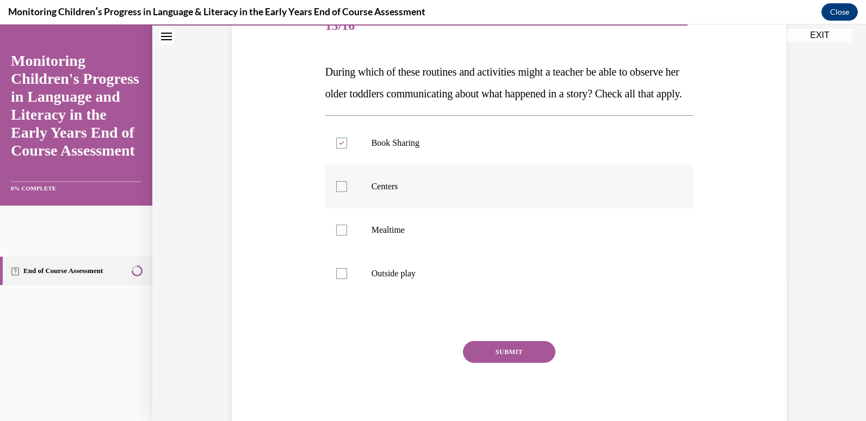
checkbox input "true"
click at [338, 235] on div at bounding box center [341, 230] width 11 height 11
click at [338, 235] on input "Mealtime" at bounding box center [341, 230] width 11 height 11
checkbox input "true"
click at [336, 279] on div at bounding box center [341, 273] width 11 height 11
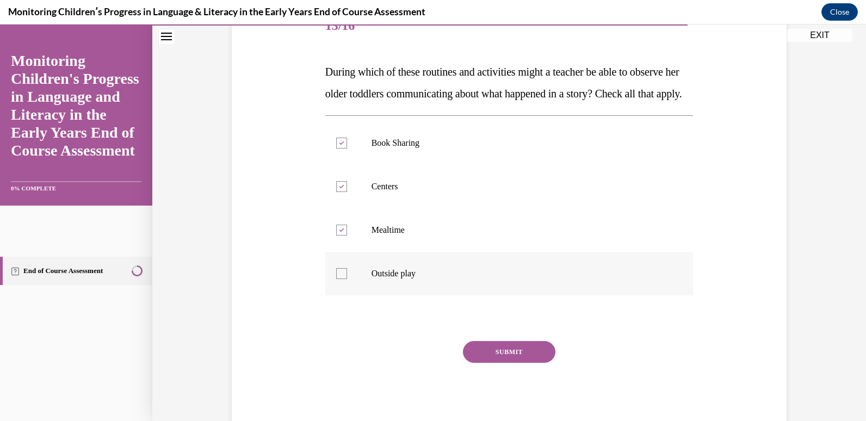
click at [336, 279] on input "Outside play" at bounding box center [341, 273] width 11 height 11
checkbox input "true"
click at [511, 363] on button "SUBMIT" at bounding box center [509, 352] width 92 height 22
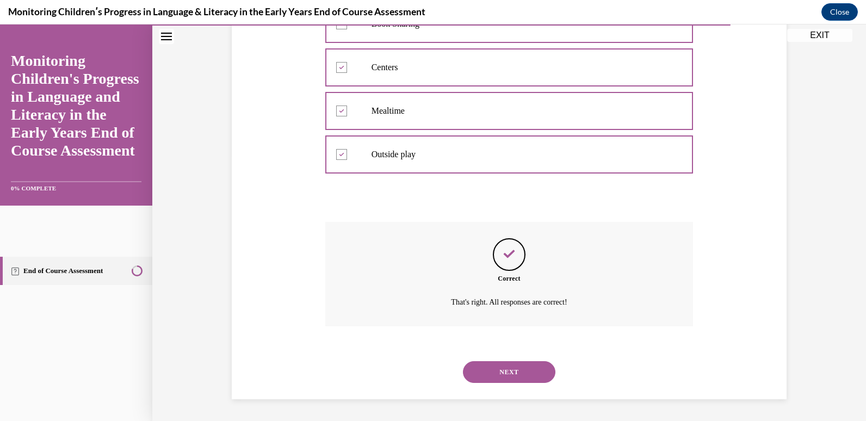
scroll to position [287, 0]
click at [510, 374] on button "NEXT" at bounding box center [509, 372] width 92 height 22
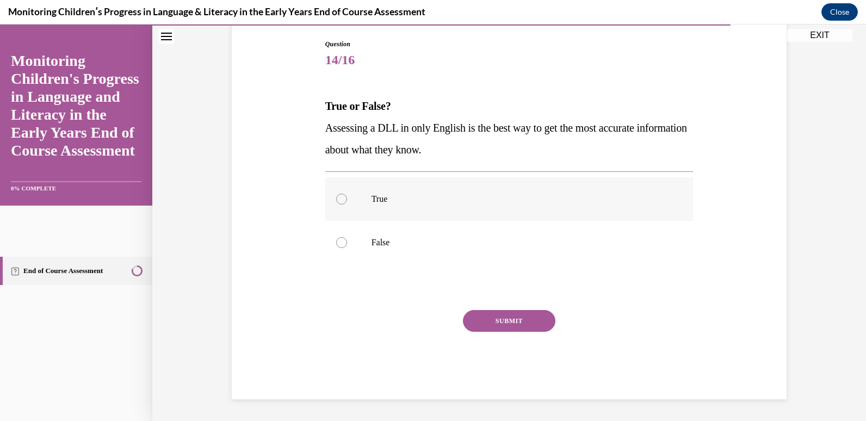
click at [336, 195] on div at bounding box center [341, 199] width 11 height 11
click at [336, 195] on input "True" at bounding box center [341, 199] width 11 height 11
radio input "true"
click at [521, 324] on button "SUBMIT" at bounding box center [509, 321] width 92 height 22
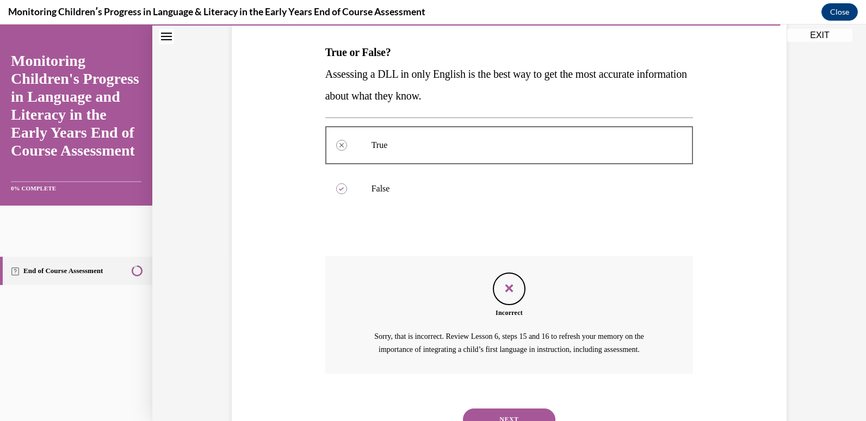
scroll to position [226, 0]
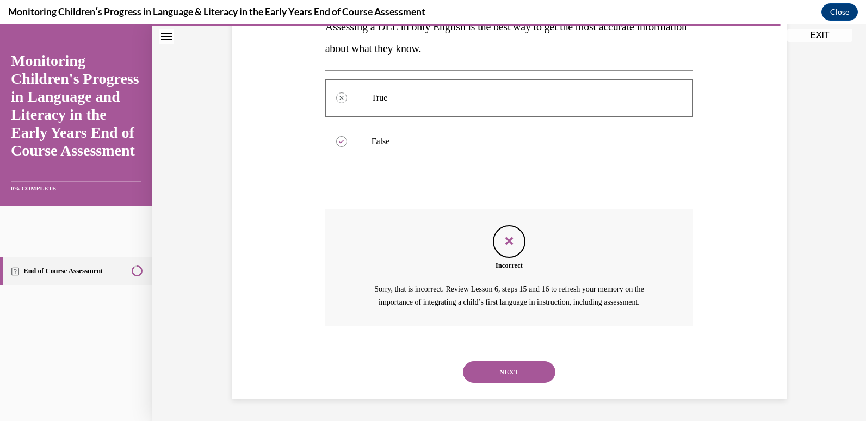
click at [521, 373] on button "NEXT" at bounding box center [509, 372] width 92 height 22
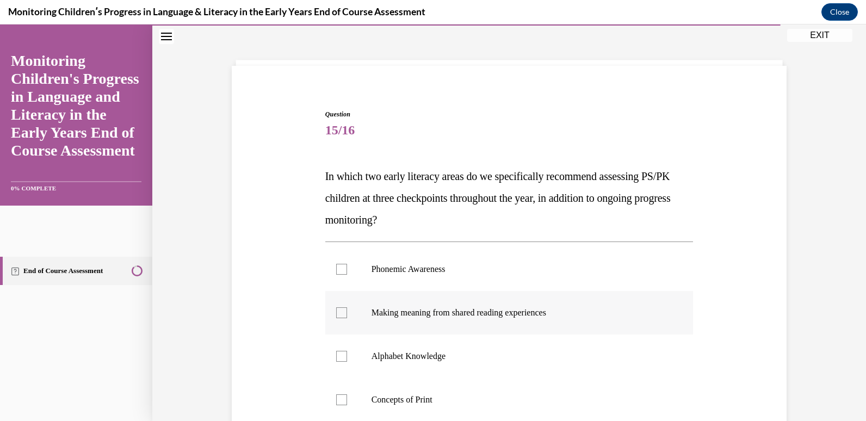
scroll to position [54, 0]
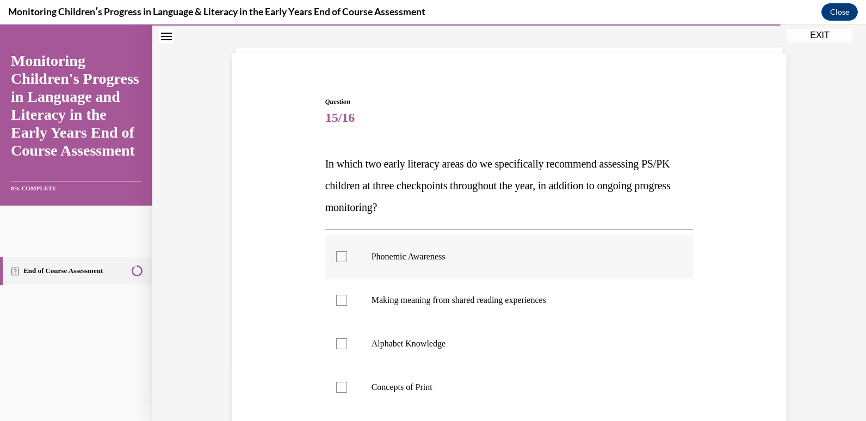
click at [338, 259] on div at bounding box center [341, 256] width 11 height 11
click at [338, 259] on input "Phonemic Awareness" at bounding box center [341, 256] width 11 height 11
checkbox input "true"
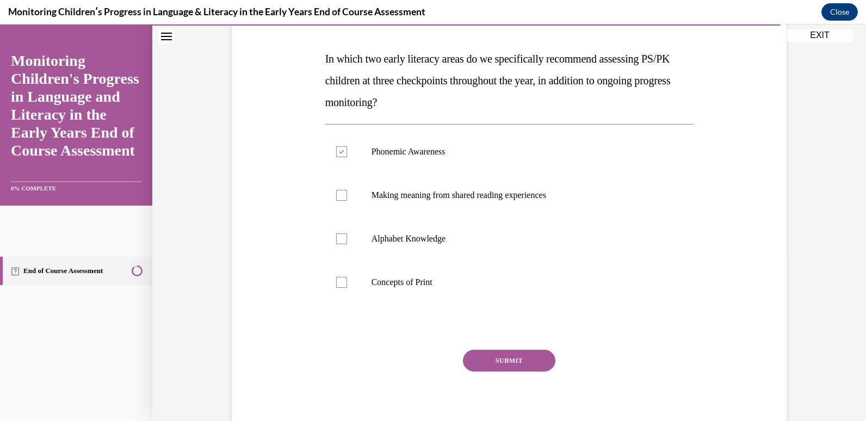
scroll to position [163, 0]
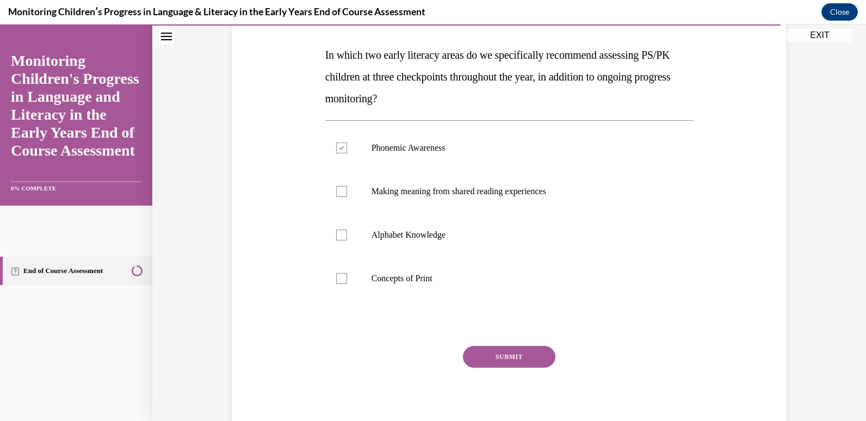
click at [516, 363] on button "SUBMIT" at bounding box center [509, 357] width 92 height 22
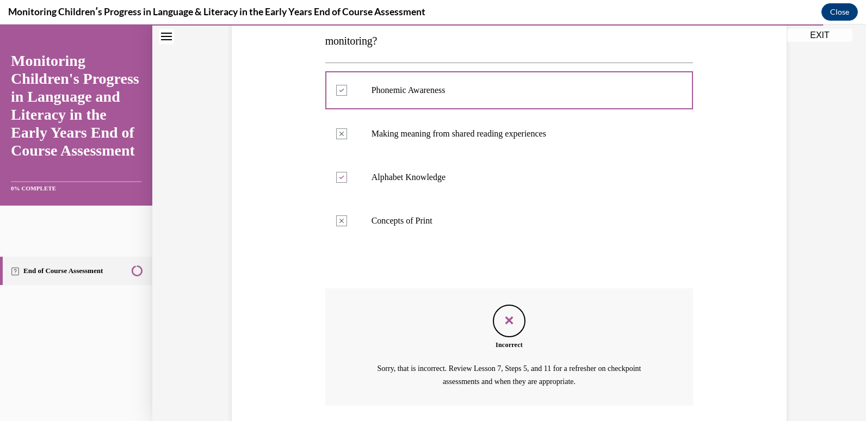
scroll to position [300, 0]
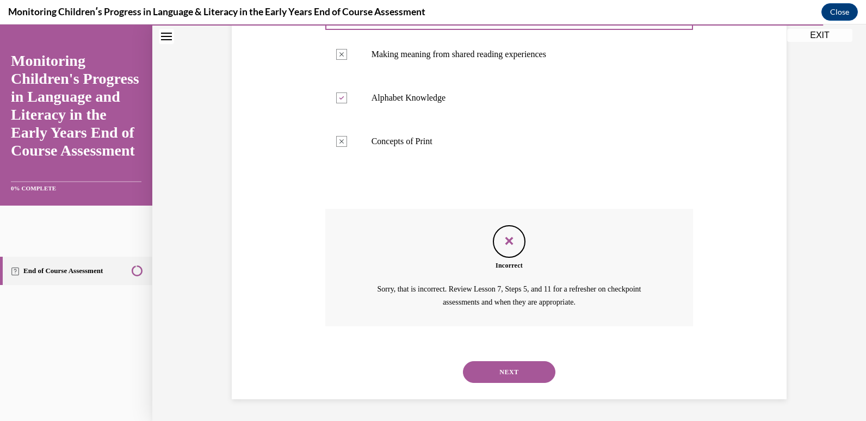
click at [511, 382] on div "NEXT" at bounding box center [509, 371] width 368 height 43
drag, startPoint x: 511, startPoint y: 382, endPoint x: 510, endPoint y: 368, distance: 14.2
click at [513, 368] on button "NEXT" at bounding box center [509, 372] width 92 height 22
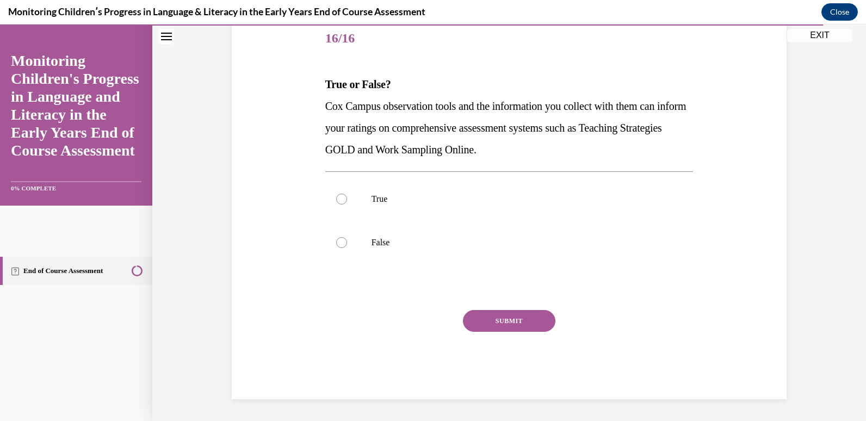
scroll to position [121, 0]
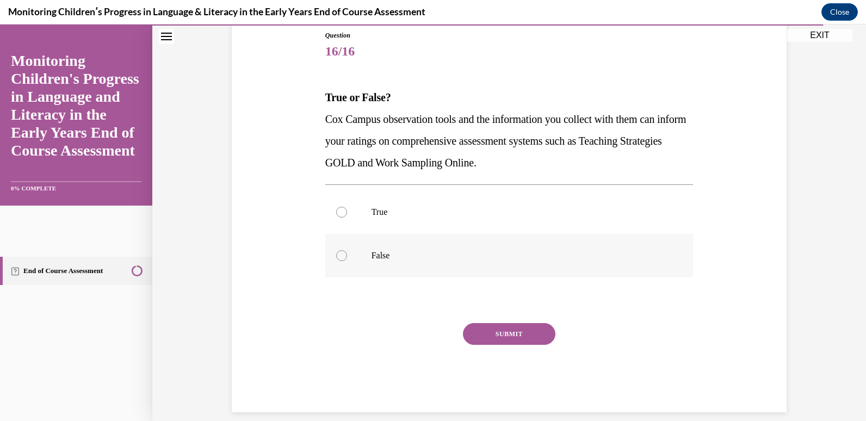
click at [336, 258] on div at bounding box center [341, 255] width 11 height 11
click at [336, 258] on input "False" at bounding box center [341, 255] width 11 height 11
radio input "true"
click at [497, 335] on button "SUBMIT" at bounding box center [509, 334] width 92 height 22
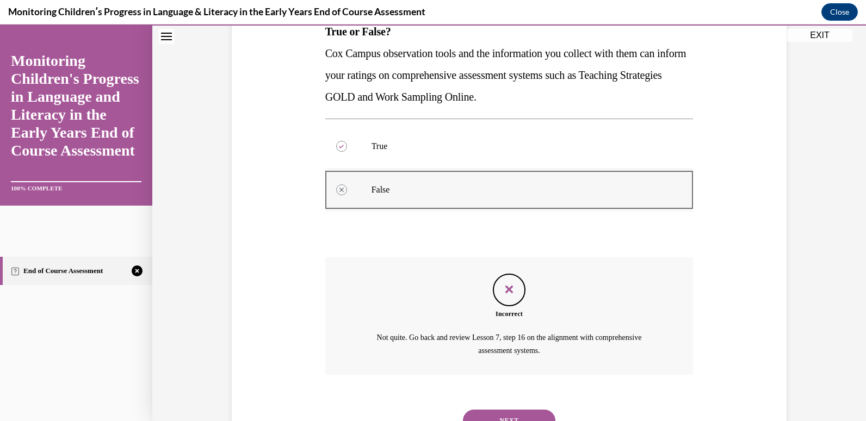
scroll to position [235, 0]
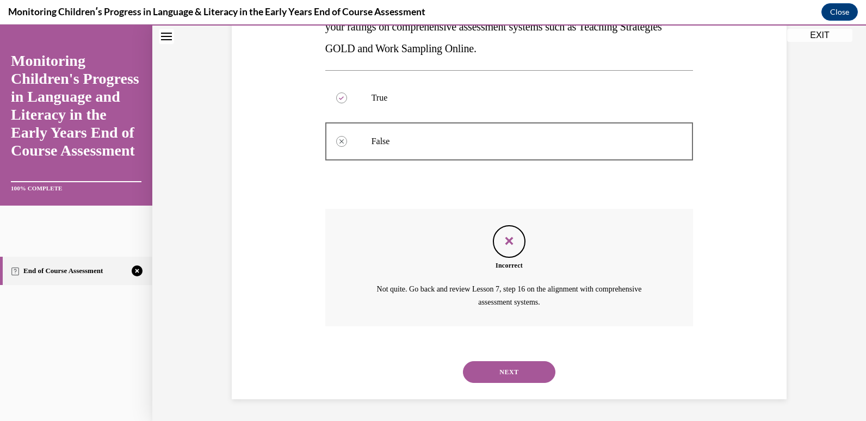
click at [532, 380] on button "NEXT" at bounding box center [509, 372] width 92 height 22
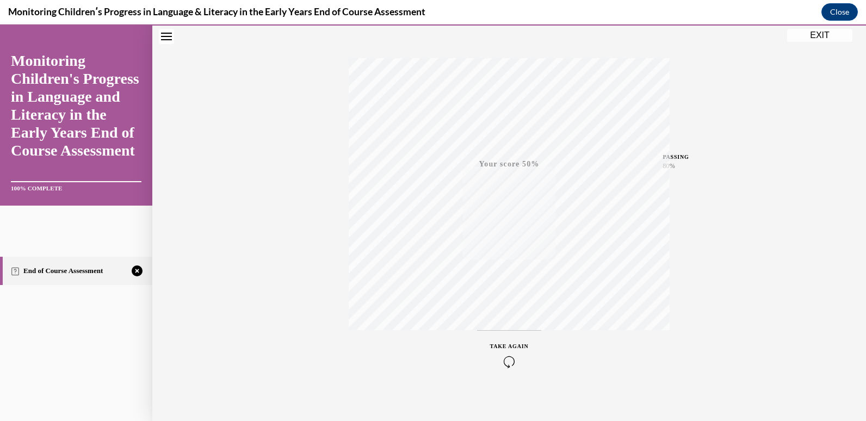
scroll to position [161, 0]
